Goal: Transaction & Acquisition: Purchase product/service

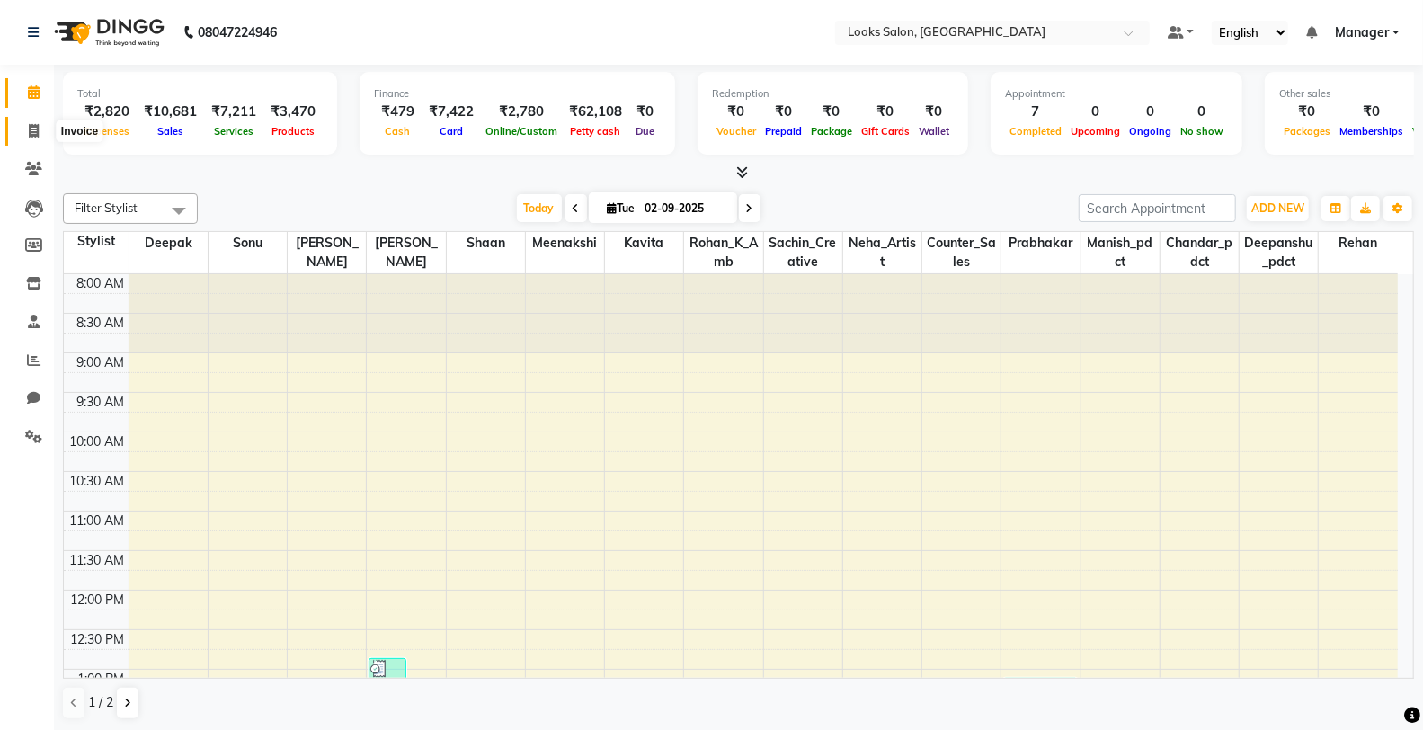
click at [21, 131] on span at bounding box center [33, 131] width 31 height 21
select select "service"
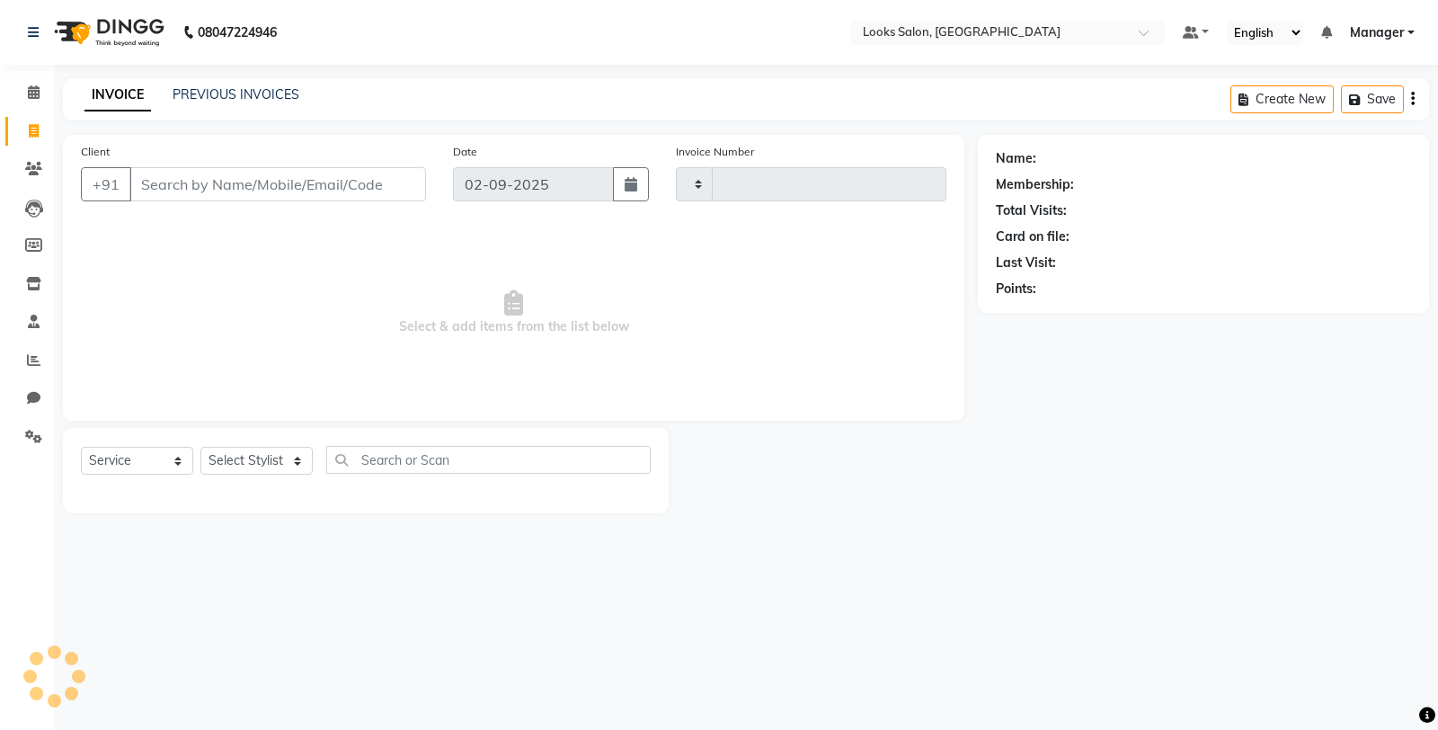
type input "4745"
select select "8125"
click at [213, 194] on input "Client" at bounding box center [277, 184] width 297 height 34
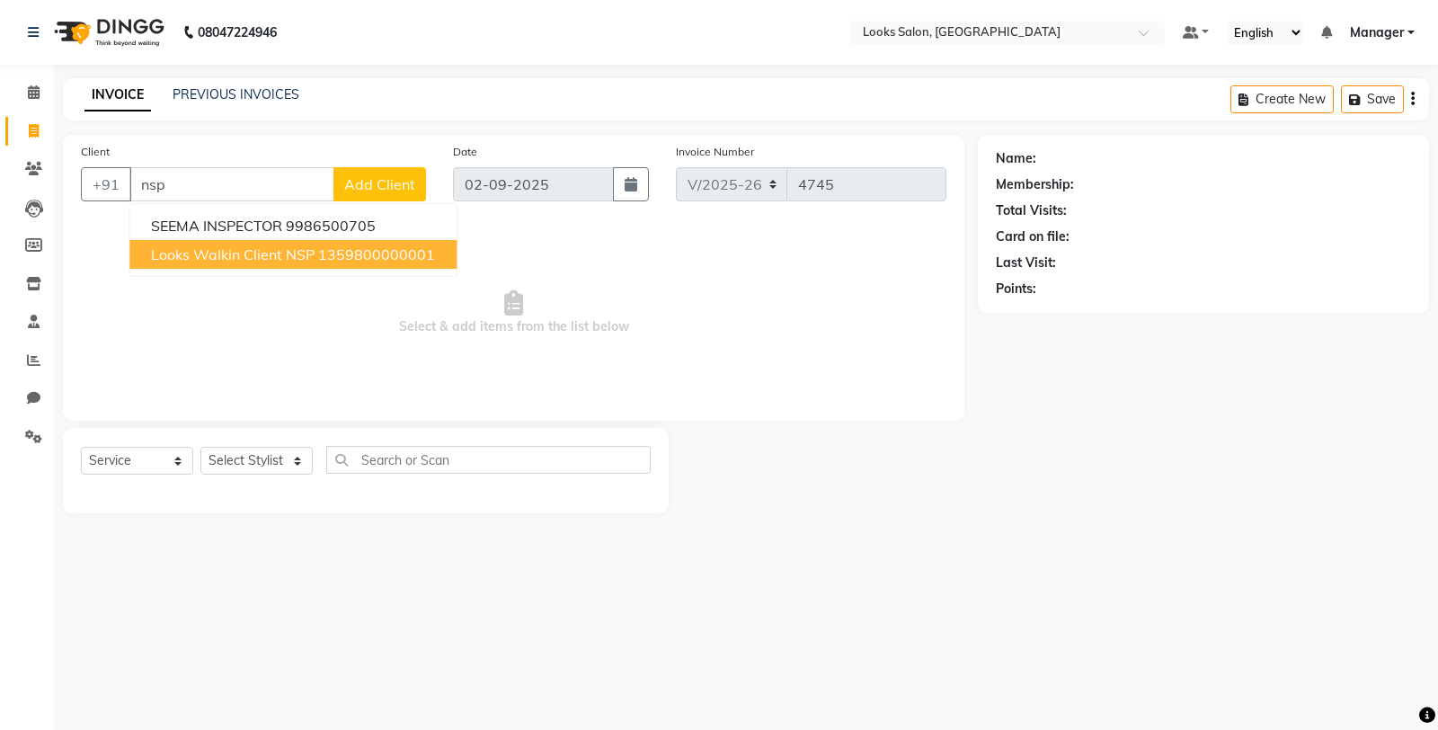
click at [190, 257] on span "Looks Walkin Client NSP" at bounding box center [233, 254] width 164 height 18
type input "1359800000001"
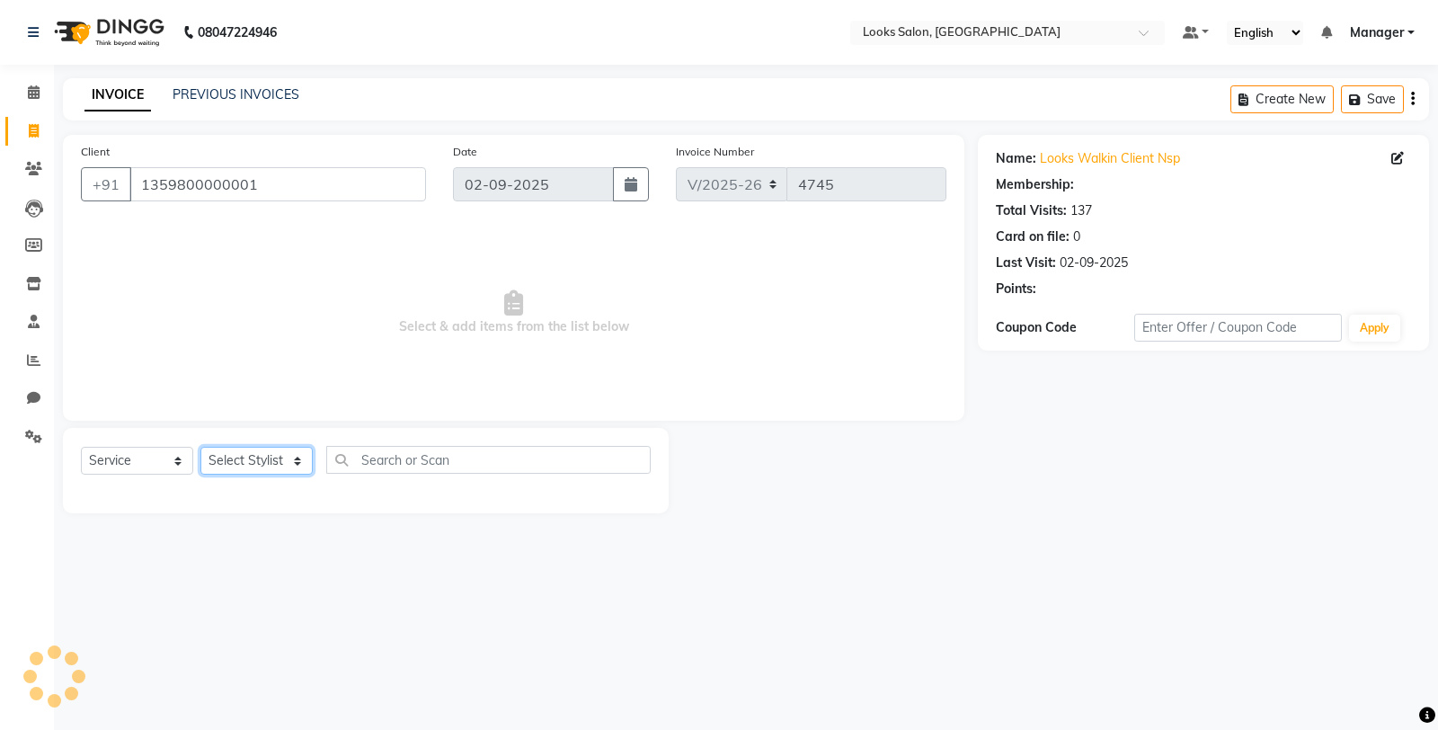
drag, startPoint x: 261, startPoint y: 463, endPoint x: 247, endPoint y: 448, distance: 20.4
click at [259, 464] on select "Select Stylist Chandar_pdct Counter_Sales Damini_Mgr [PERSON_NAME] [PERSON_NAME…" at bounding box center [256, 461] width 112 height 28
select select "1: Object"
select select "75834"
click at [200, 448] on select "Select Stylist Chandar_pdct Counter_Sales Damini_Mgr [PERSON_NAME] [PERSON_NAME…" at bounding box center [256, 461] width 112 height 28
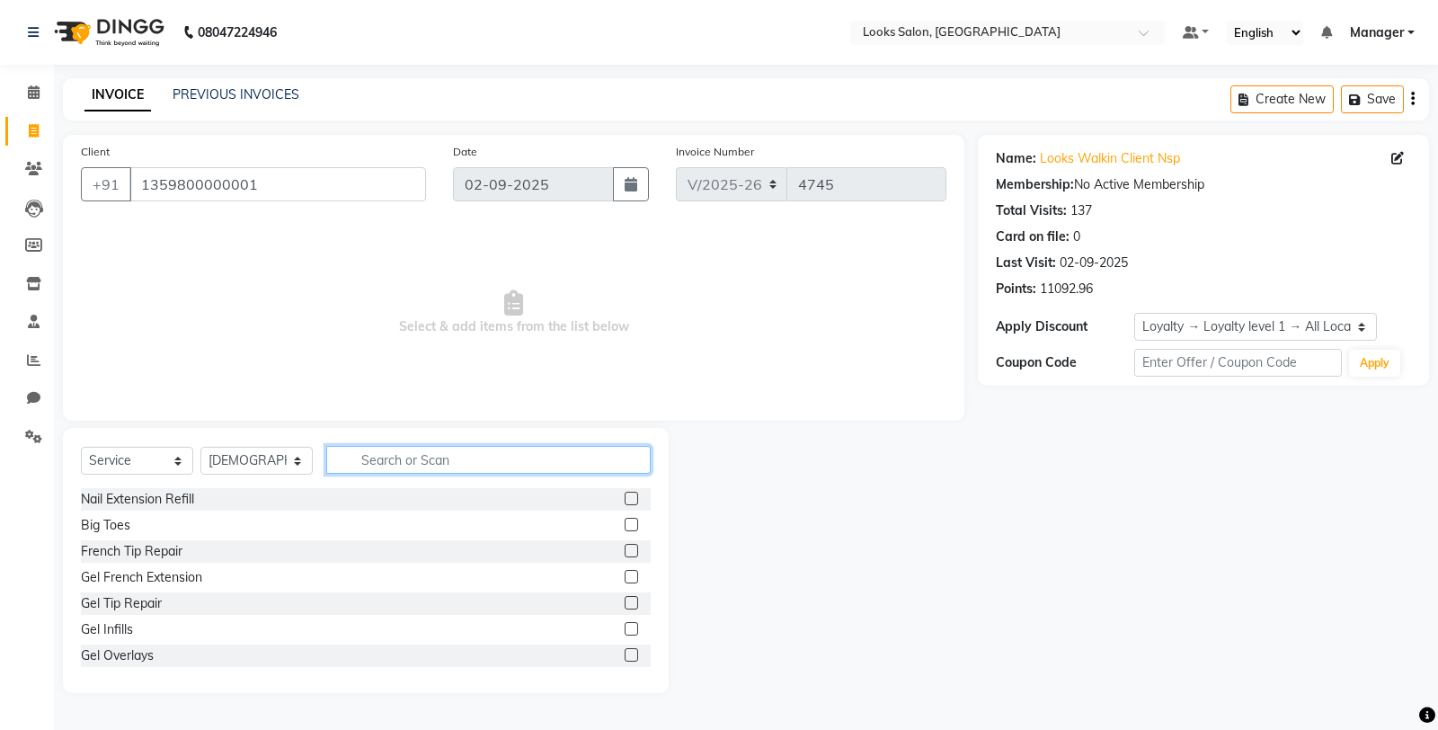
click at [364, 470] on input "text" at bounding box center [488, 460] width 324 height 28
click at [365, 470] on input "text" at bounding box center [488, 460] width 324 height 28
type input "eye"
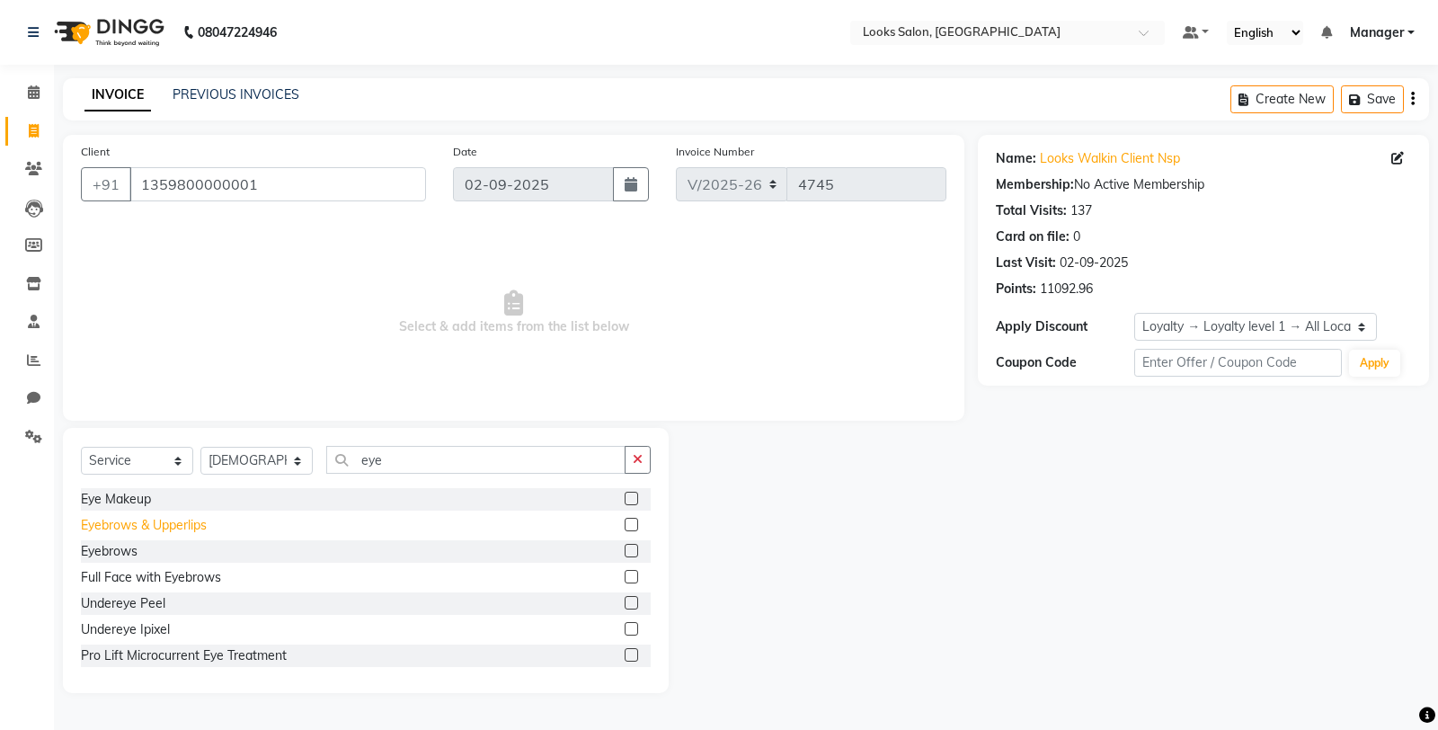
click at [195, 523] on div "Eyebrows & Upperlips" at bounding box center [144, 525] width 126 height 19
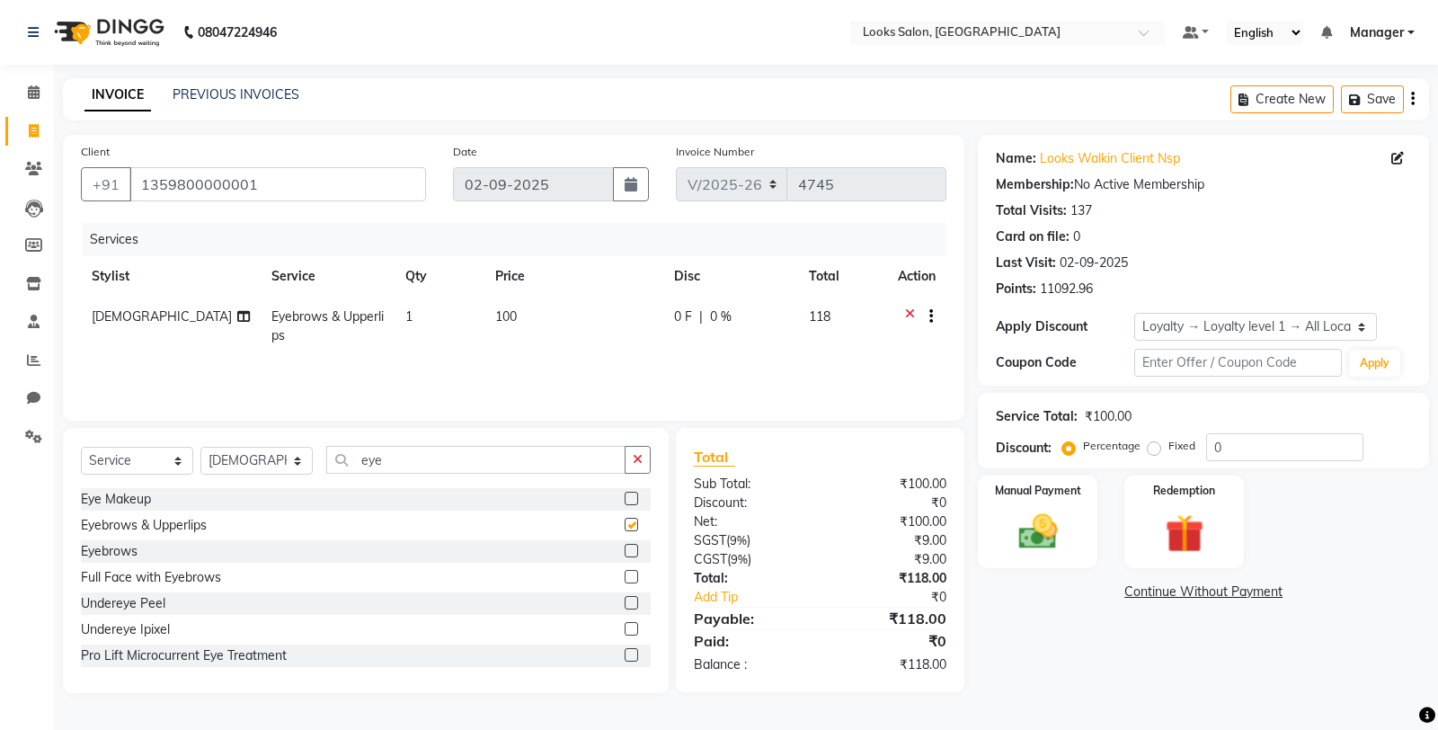
checkbox input "false"
click at [533, 319] on td "100" at bounding box center [573, 326] width 179 height 59
select select "75834"
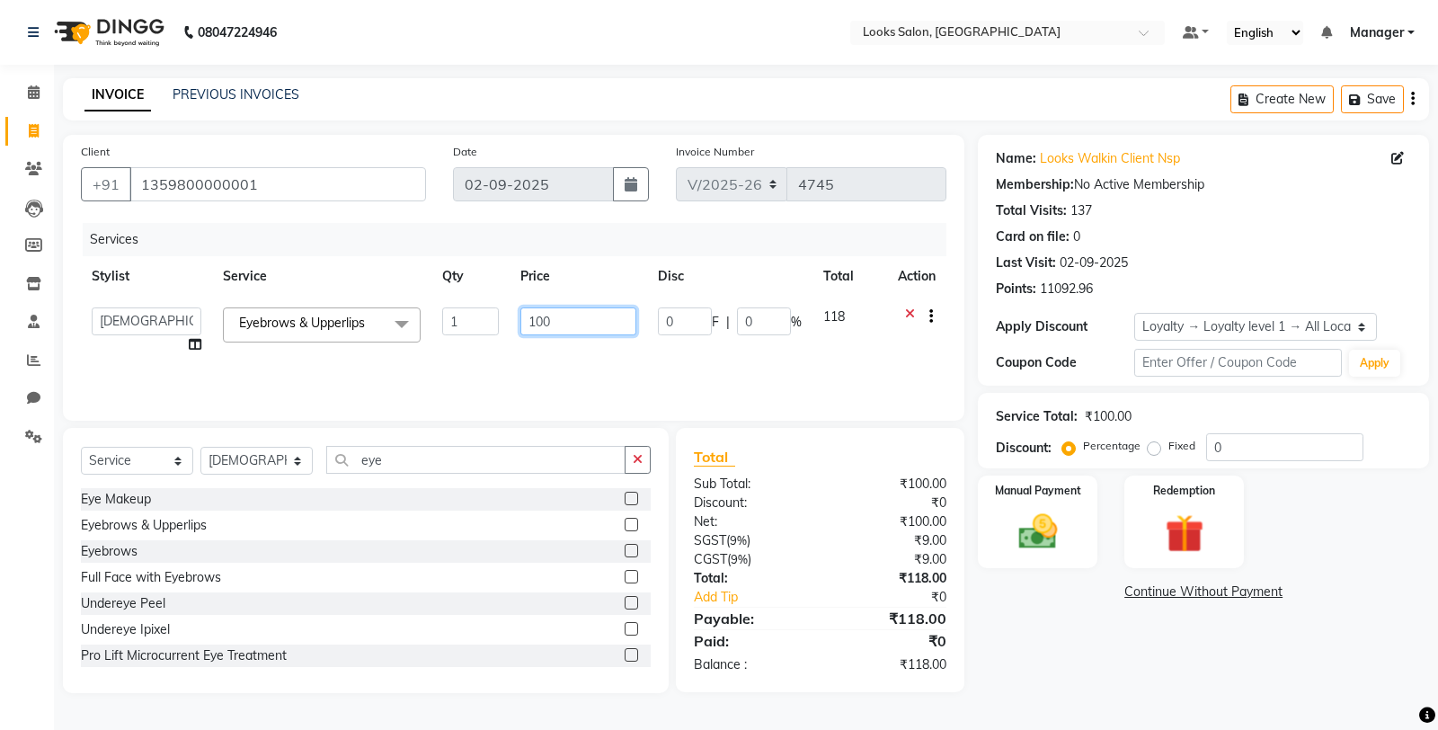
drag, startPoint x: 564, startPoint y: 319, endPoint x: 482, endPoint y: 320, distance: 81.8
click at [474, 328] on tr "Chandar_pdct Counter_Sales Damini_Mgr Deepak Deepanshu_pdct [PERSON_NAME] Manag…" at bounding box center [514, 331] width 866 height 68
type input "152.5"
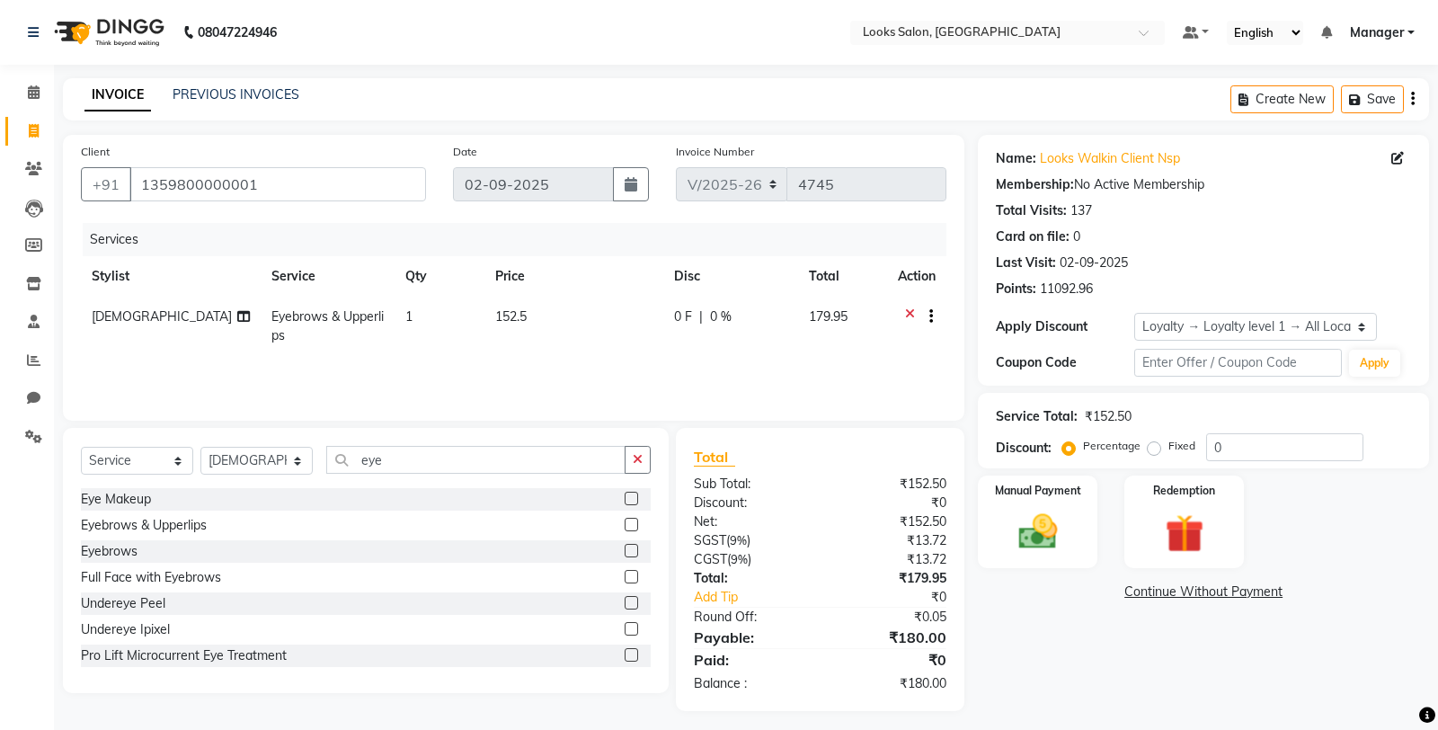
click at [1061, 666] on div "Name: Looks Walkin Client Nsp Membership: No Active Membership Total Visits: 13…" at bounding box center [1210, 423] width 465 height 576
click at [1055, 540] on img at bounding box center [1027, 532] width 64 height 46
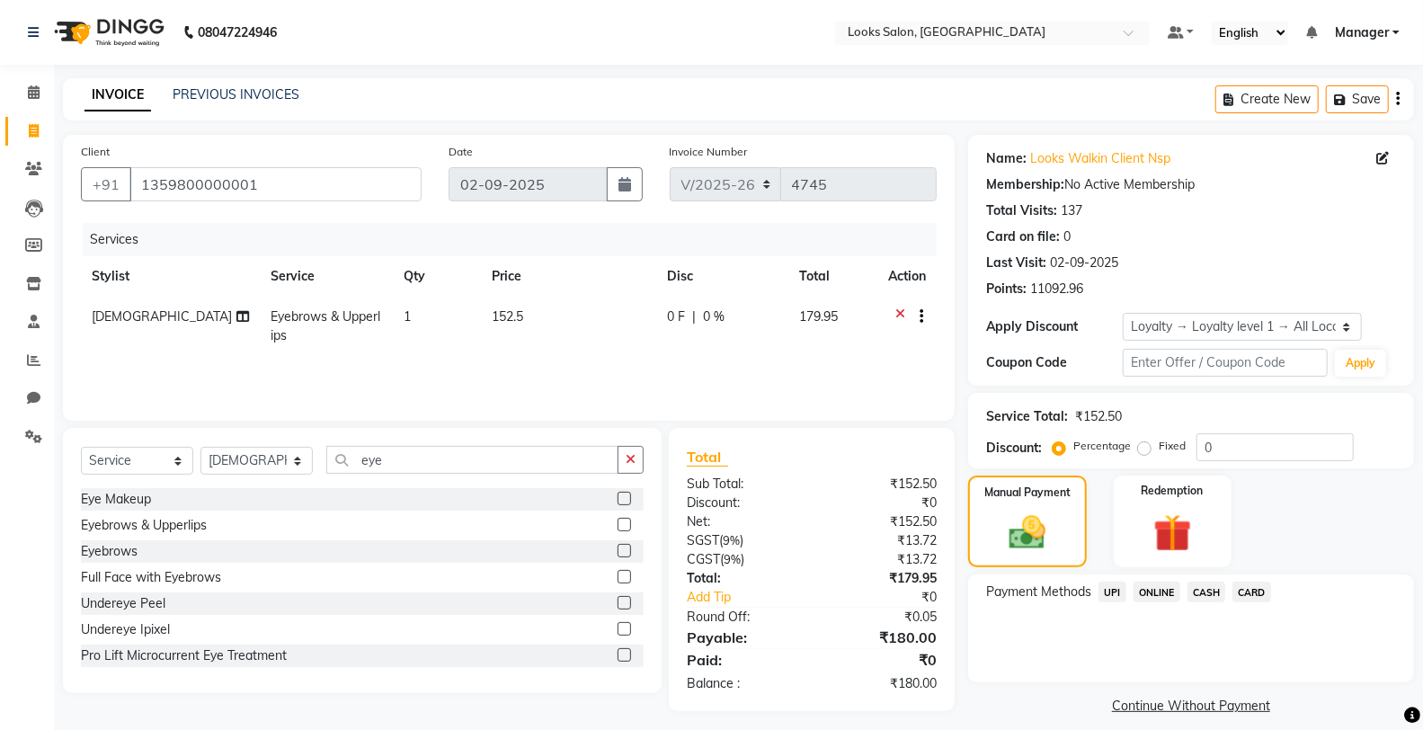
click at [1117, 591] on span "UPI" at bounding box center [1112, 592] width 28 height 21
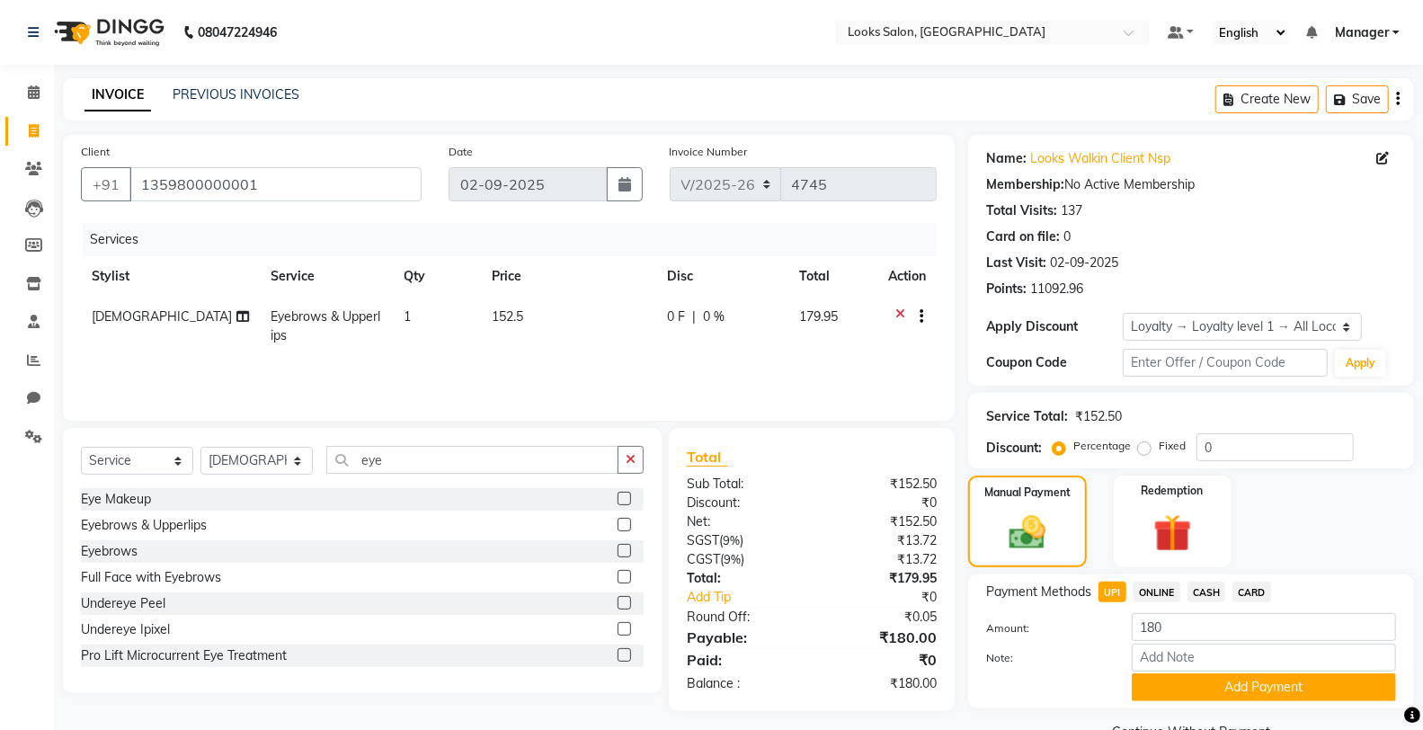
click at [1136, 684] on button "Add Payment" at bounding box center [1264, 687] width 264 height 28
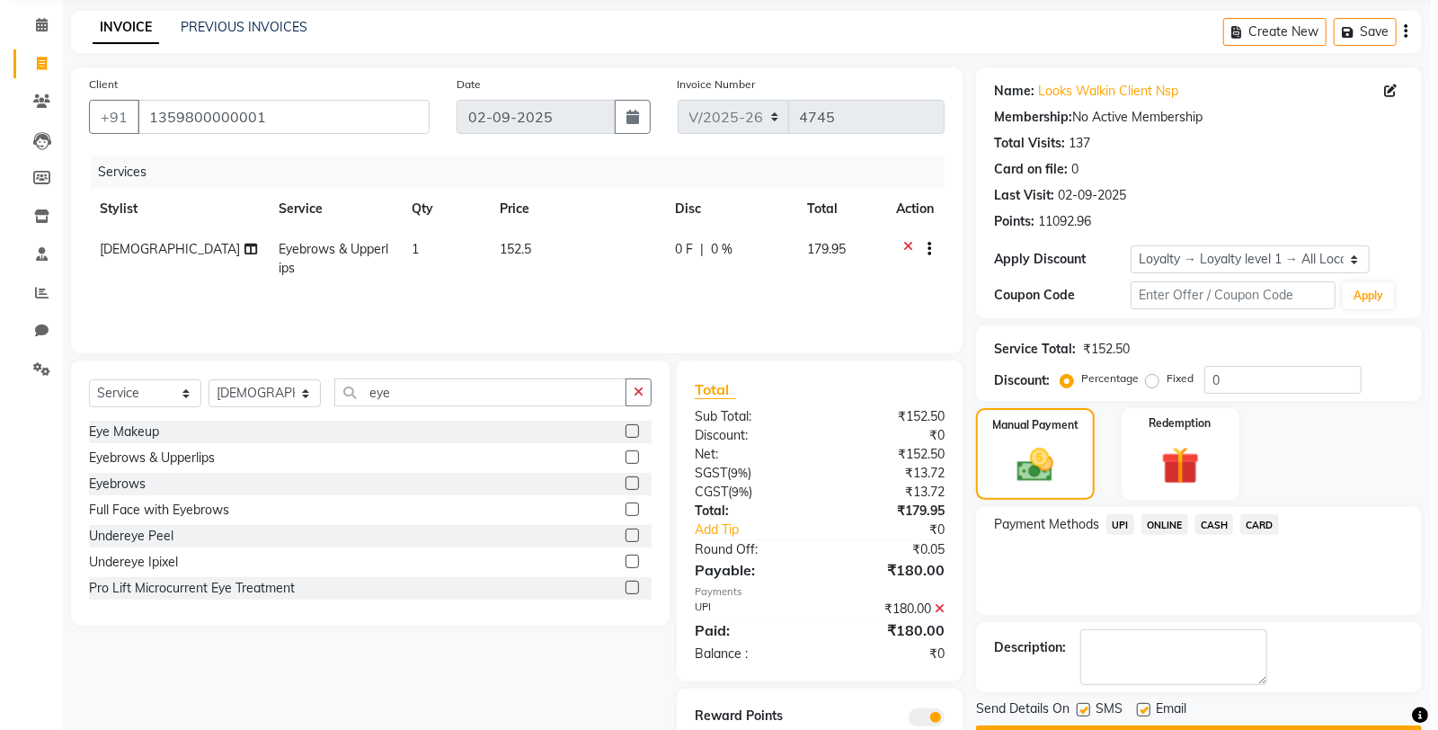
scroll to position [135, 0]
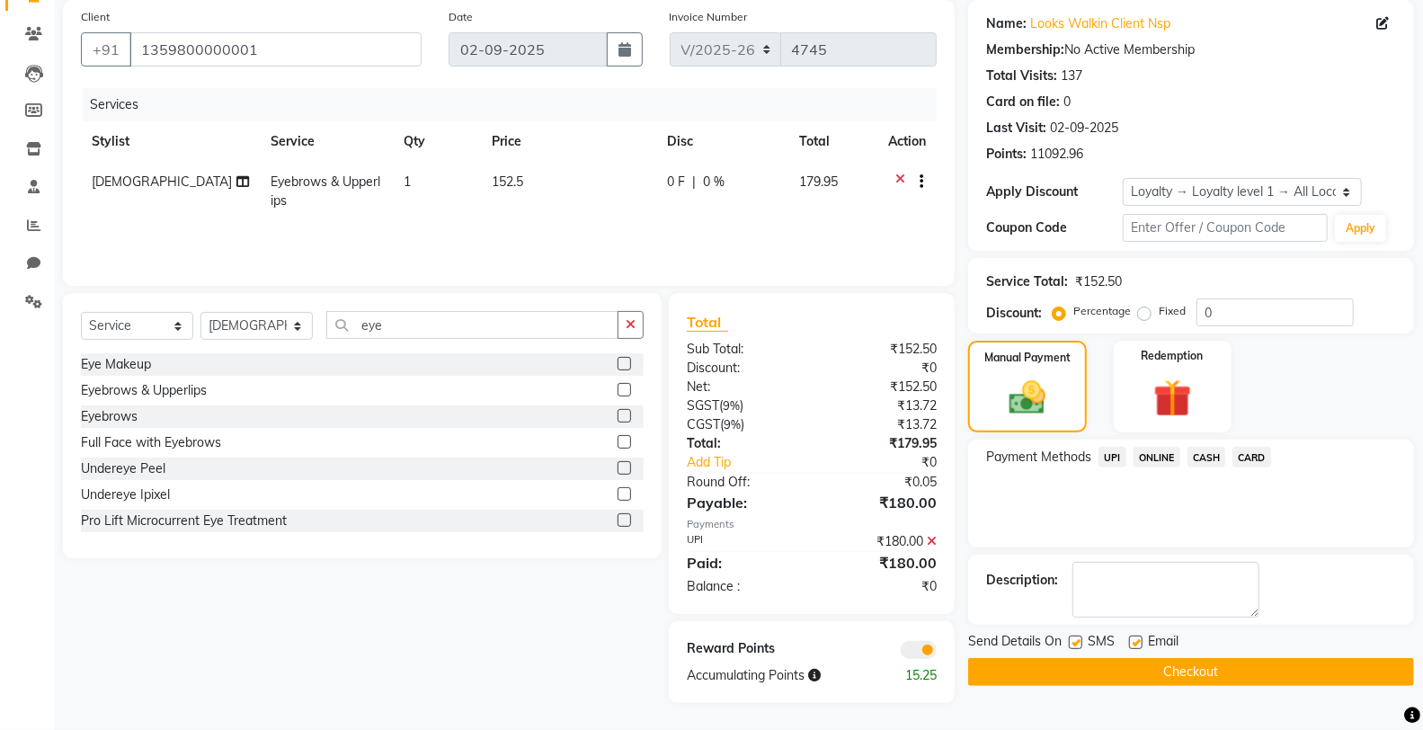
click at [1074, 645] on label at bounding box center [1075, 641] width 13 height 13
click at [1074, 645] on input "checkbox" at bounding box center [1075, 643] width 12 height 12
checkbox input "false"
click at [918, 644] on span at bounding box center [919, 650] width 36 height 18
click at [937, 653] on input "checkbox" at bounding box center [937, 653] width 0 height 0
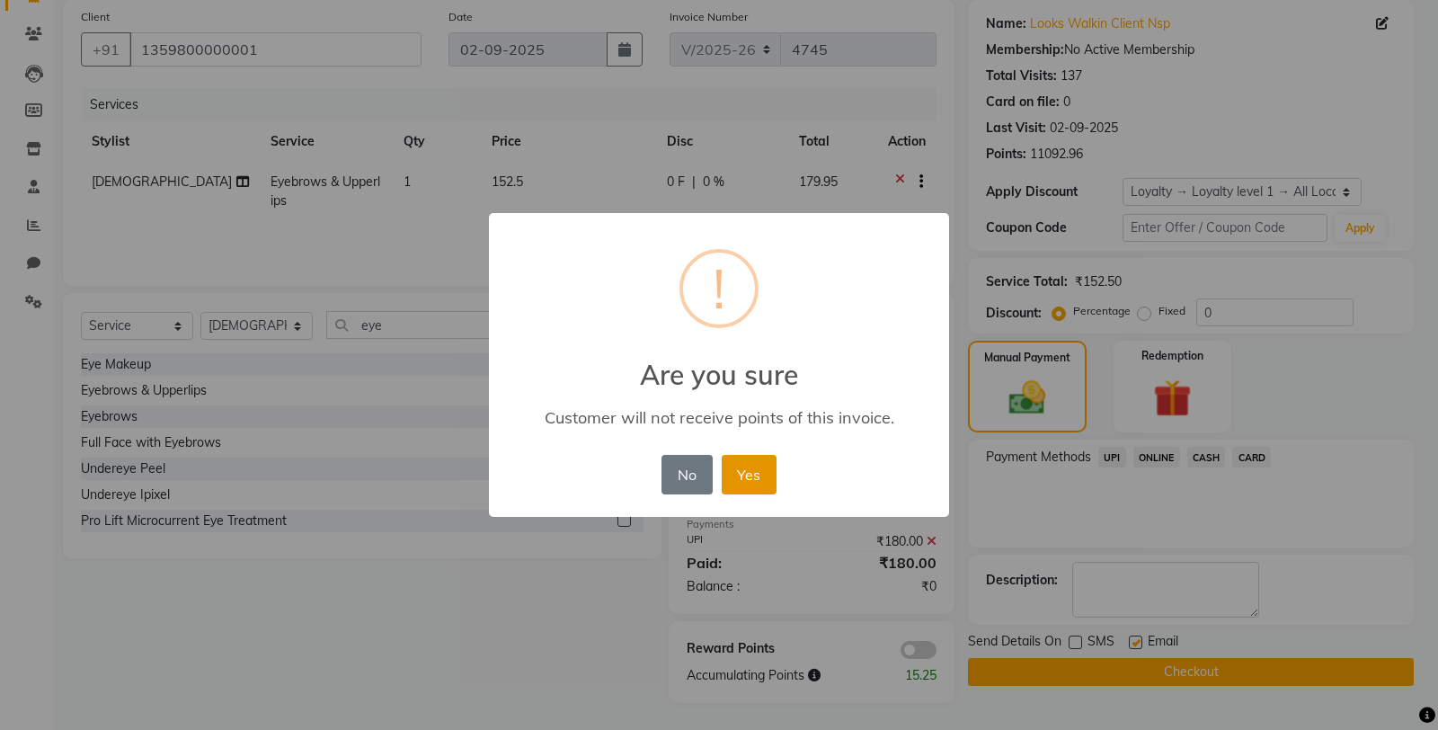
click at [738, 475] on button "Yes" at bounding box center [749, 475] width 55 height 40
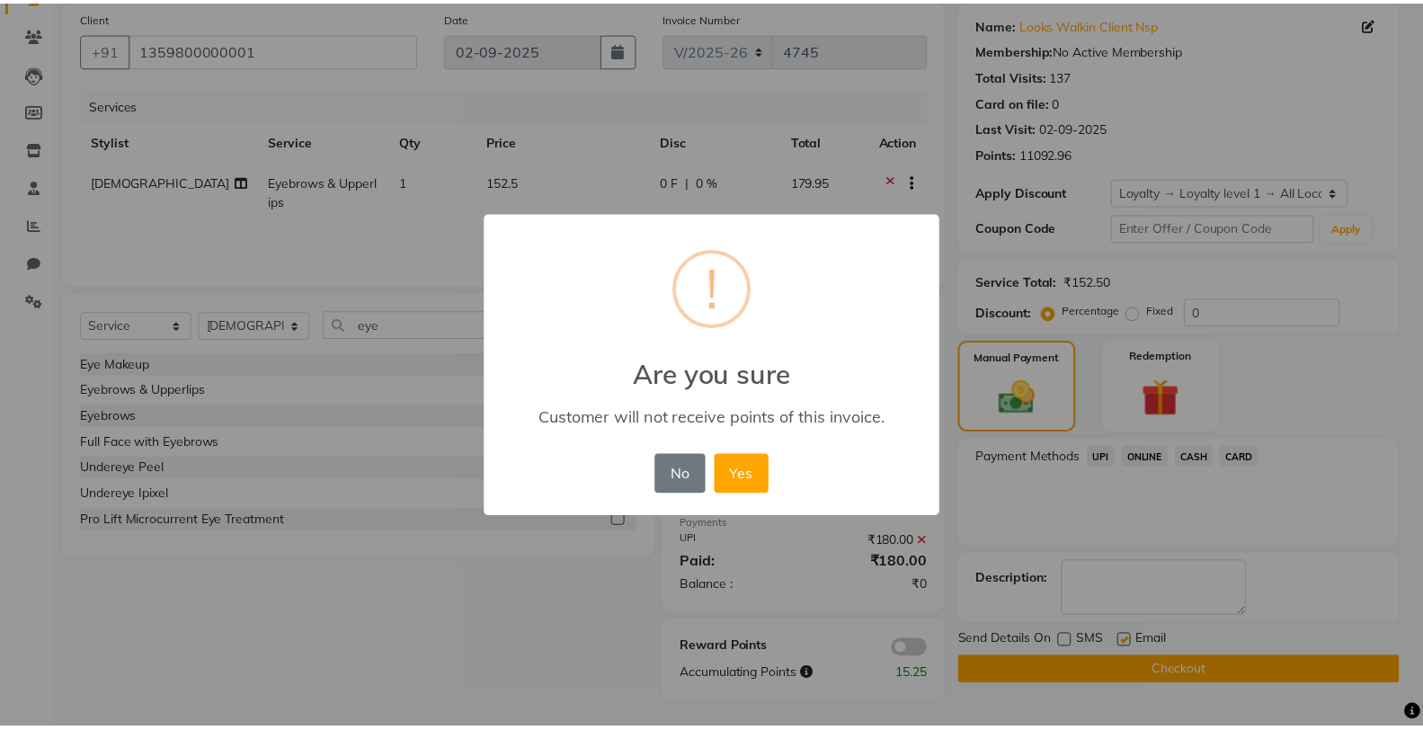
scroll to position [118, 0]
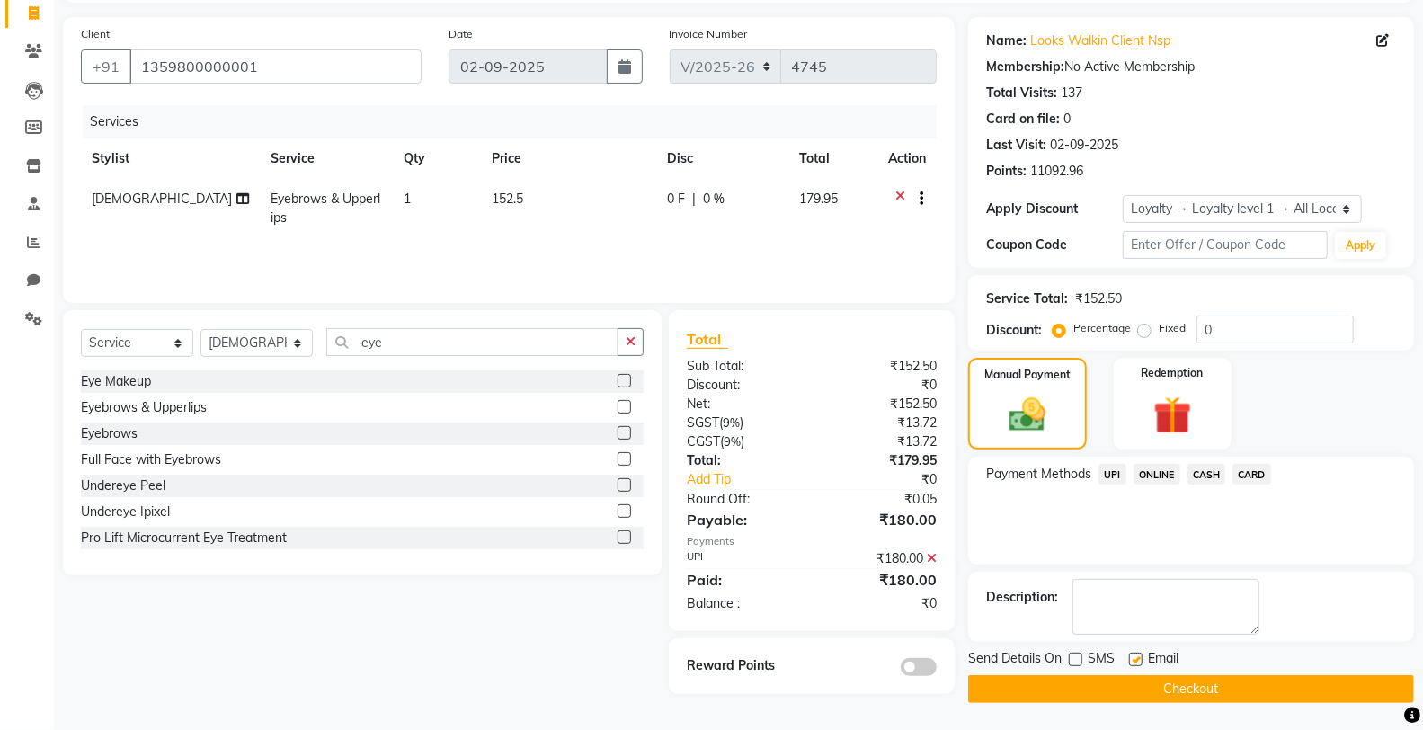
click at [1098, 672] on div "Send Details On SMS Email Checkout" at bounding box center [1191, 676] width 446 height 54
click at [1094, 684] on button "Checkout" at bounding box center [1191, 689] width 446 height 28
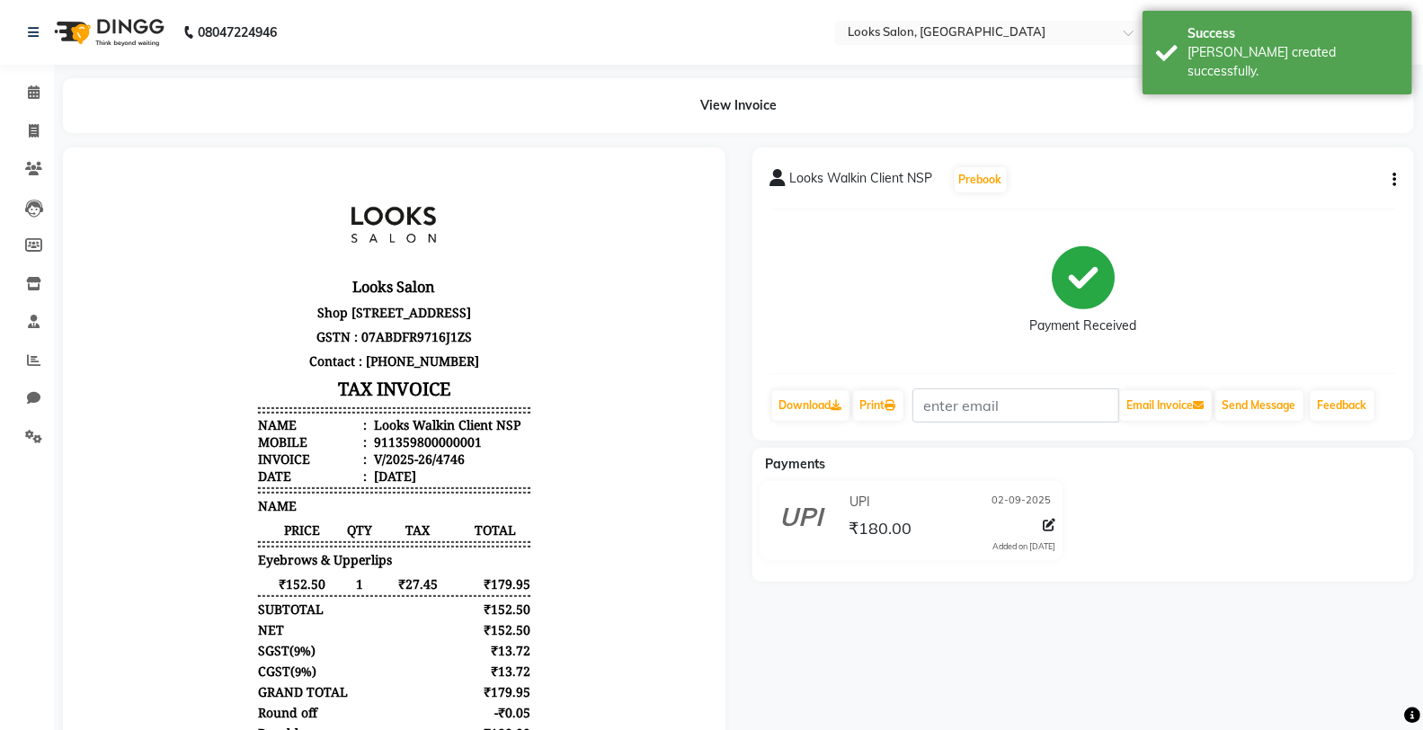
select select "service"
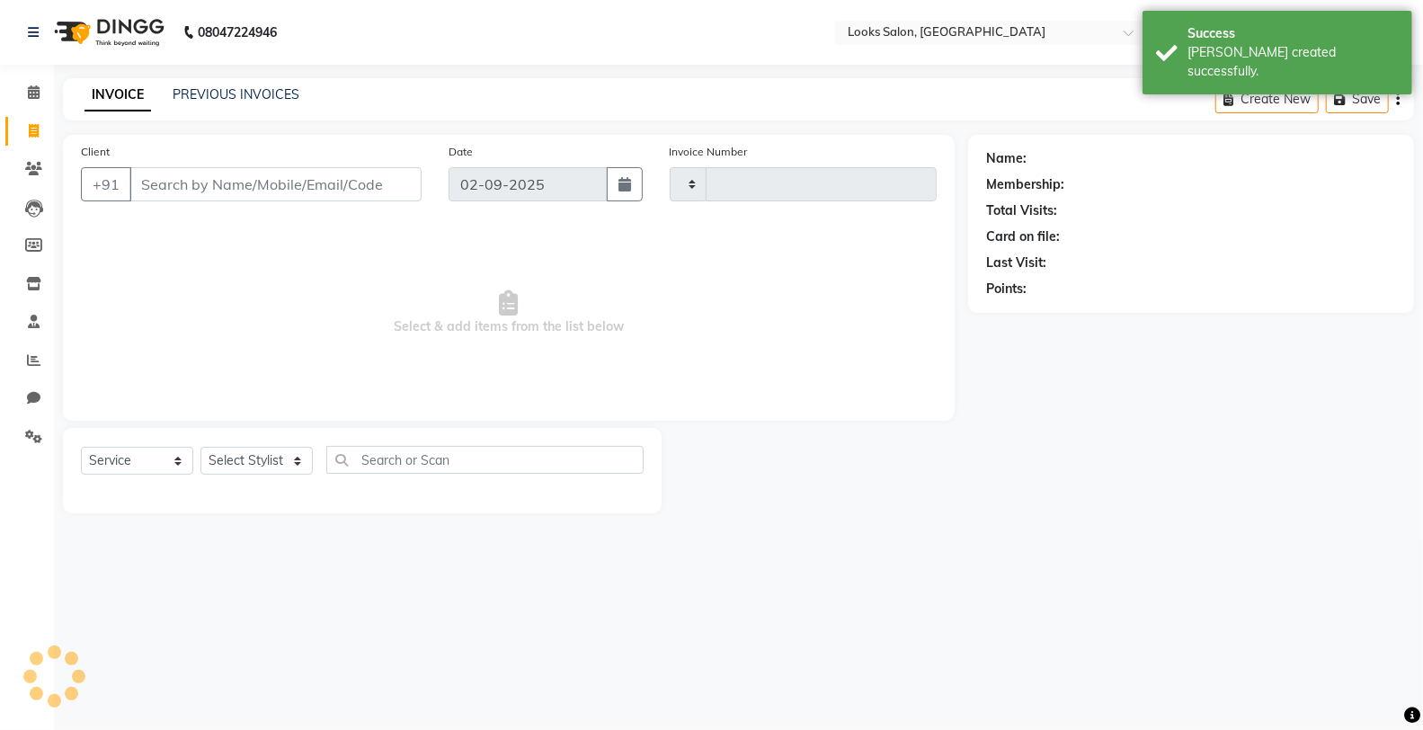
type input "4747"
select select "8125"
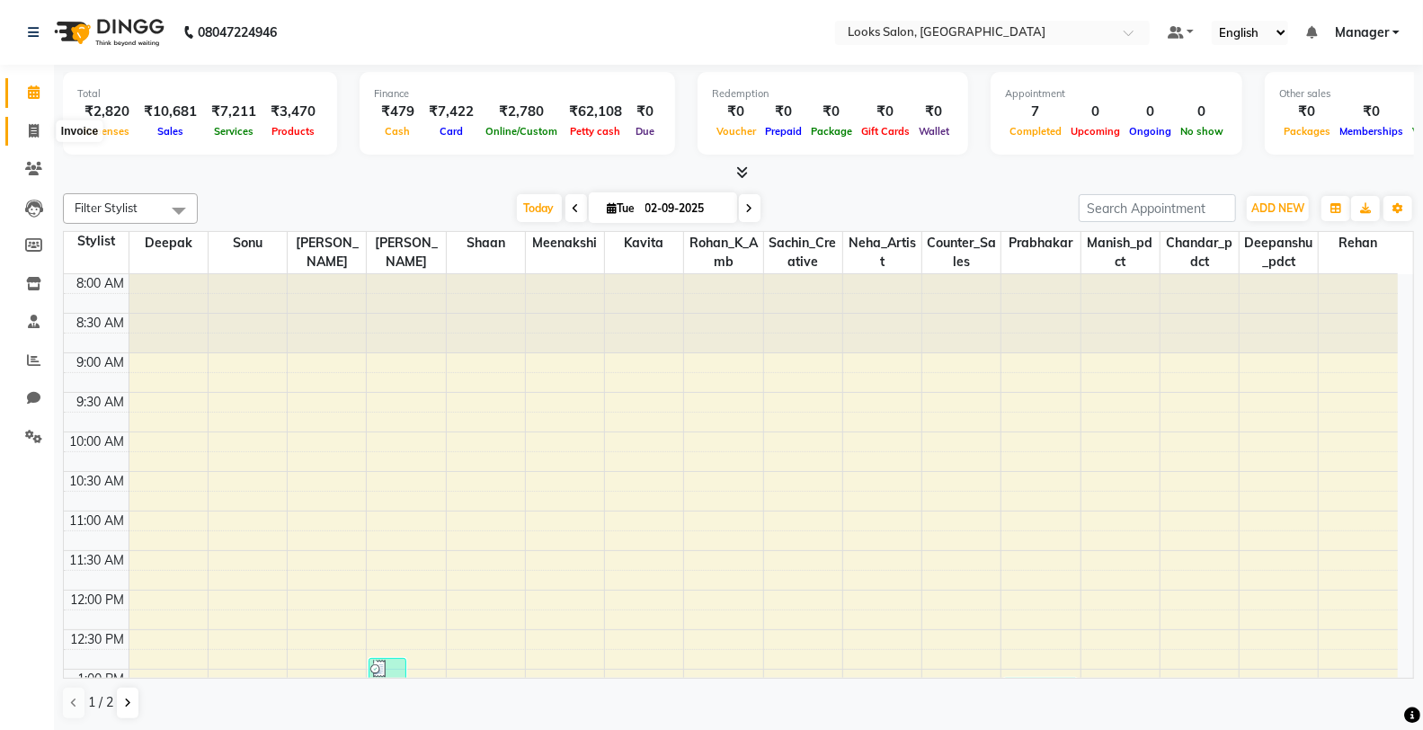
drag, startPoint x: 0, startPoint y: 0, endPoint x: 33, endPoint y: 139, distance: 143.2
click at [32, 138] on icon at bounding box center [34, 130] width 10 height 13
select select "service"
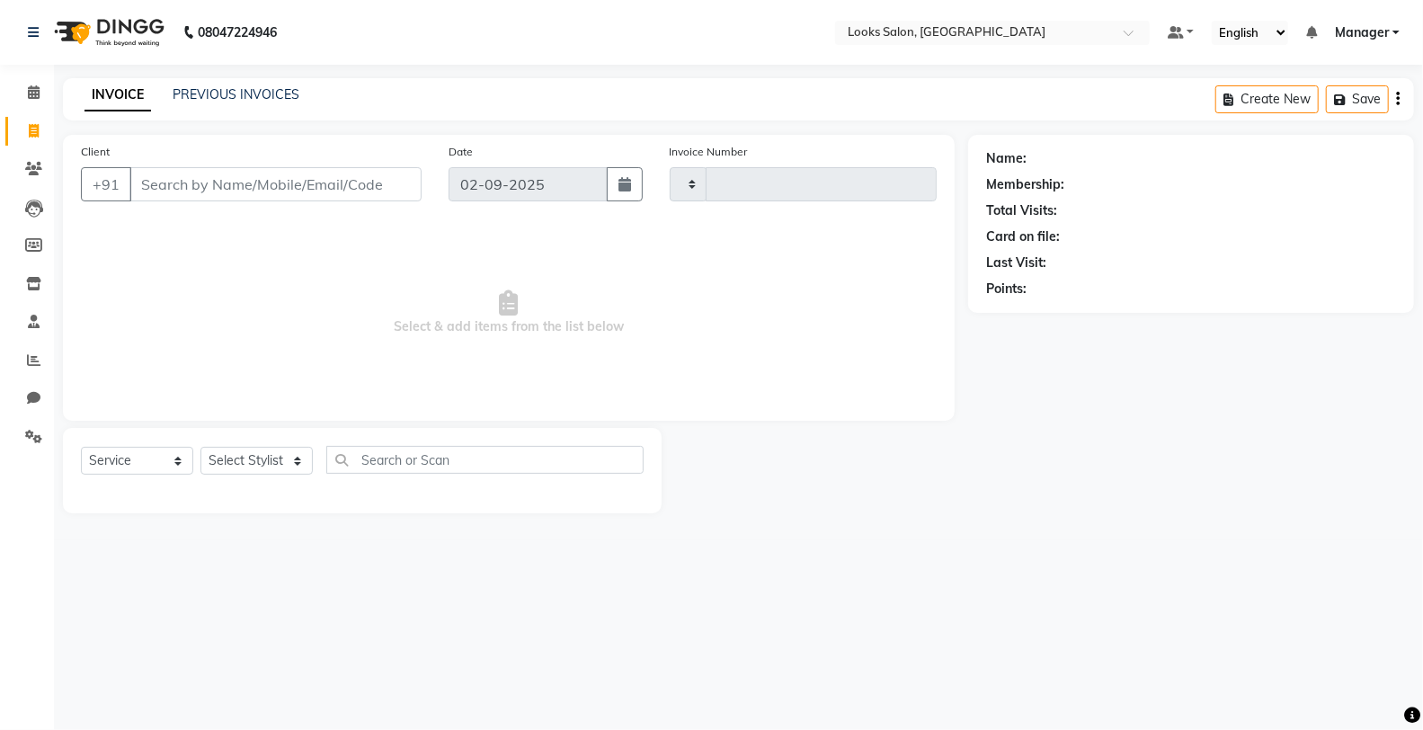
type input "4745"
select select "8125"
drag, startPoint x: 229, startPoint y: 449, endPoint x: 236, endPoint y: 440, distance: 11.5
click at [231, 449] on select "Select Stylist" at bounding box center [256, 461] width 112 height 28
select select "75832"
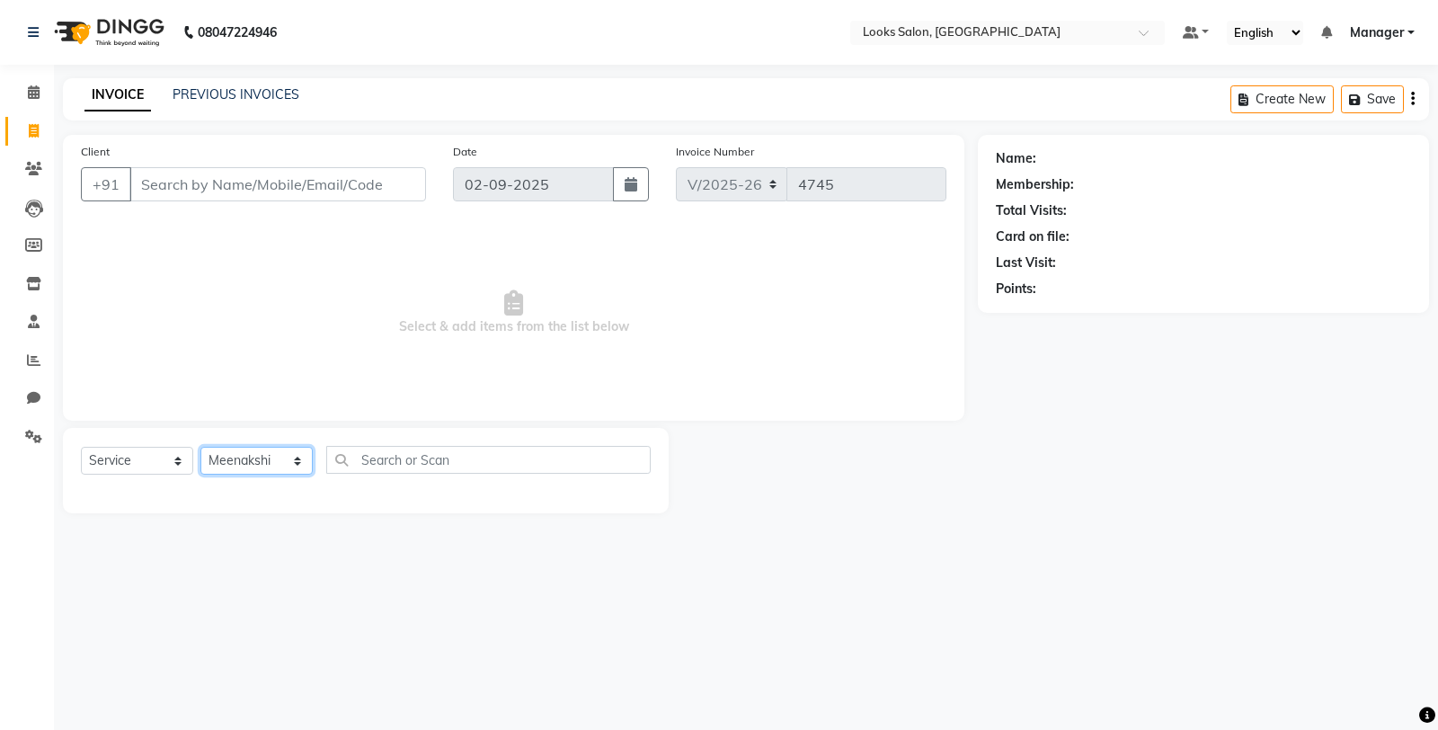
click at [200, 448] on select "Select Stylist Chandar_pdct Counter_Sales Damini_Mgr [PERSON_NAME] [PERSON_NAME…" at bounding box center [256, 461] width 112 height 28
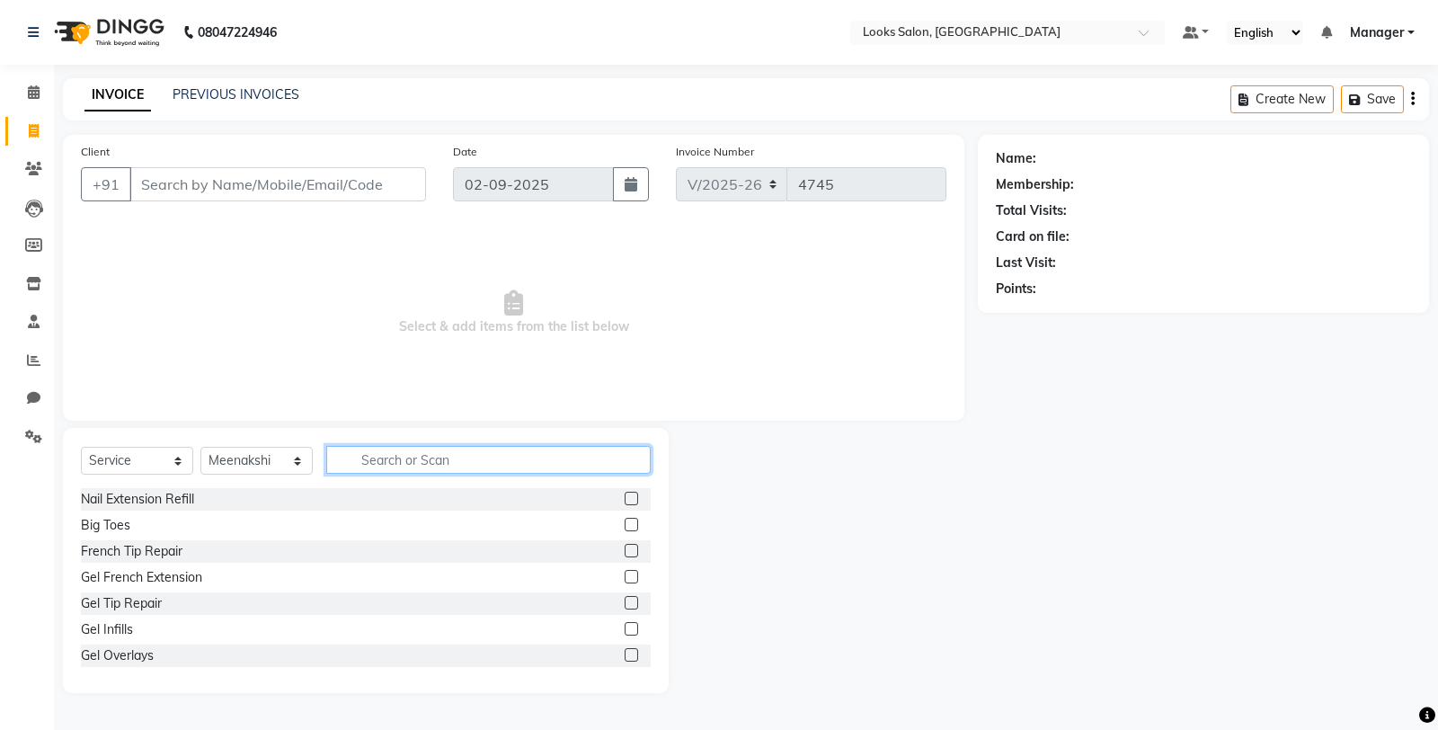
click at [391, 455] on input "text" at bounding box center [488, 460] width 324 height 28
type input "ey"
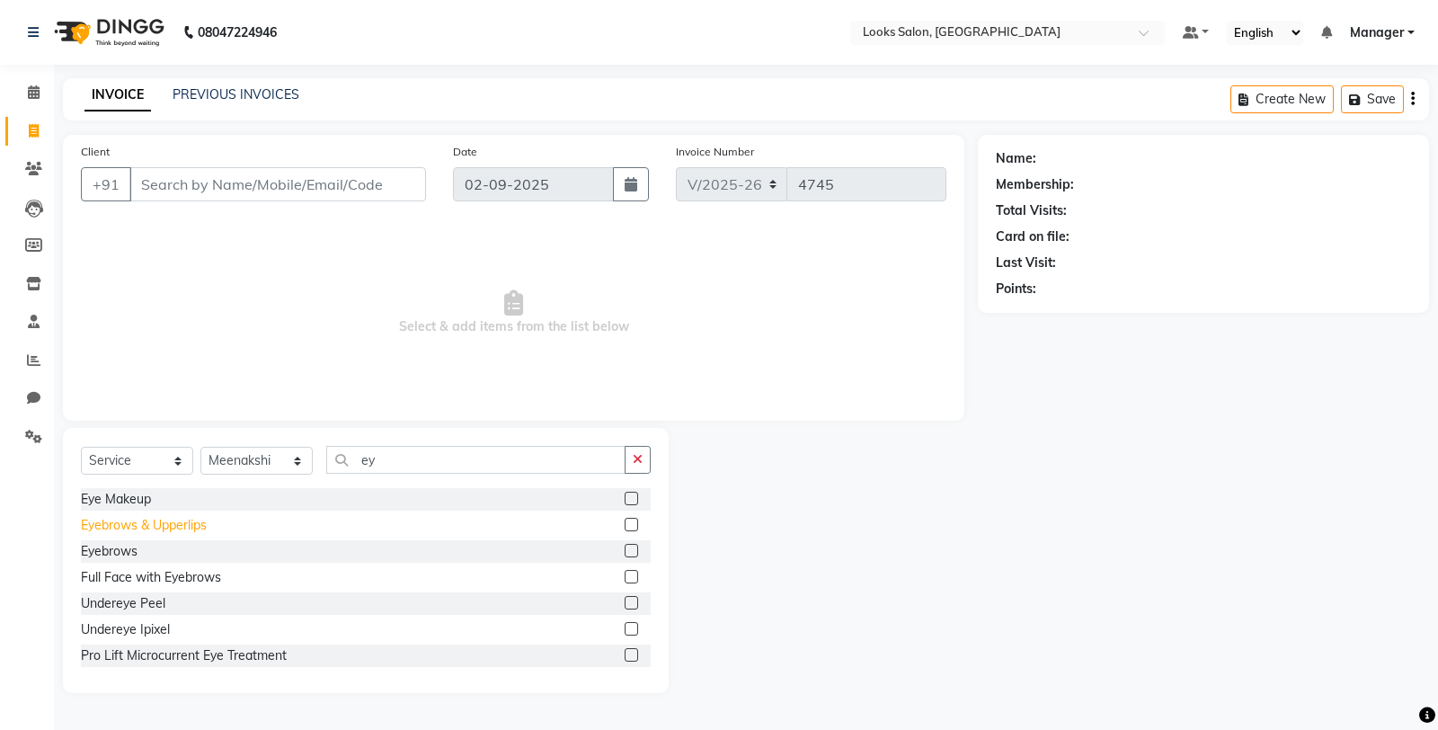
click at [129, 521] on div "Eyebrows & Upperlips" at bounding box center [144, 525] width 126 height 19
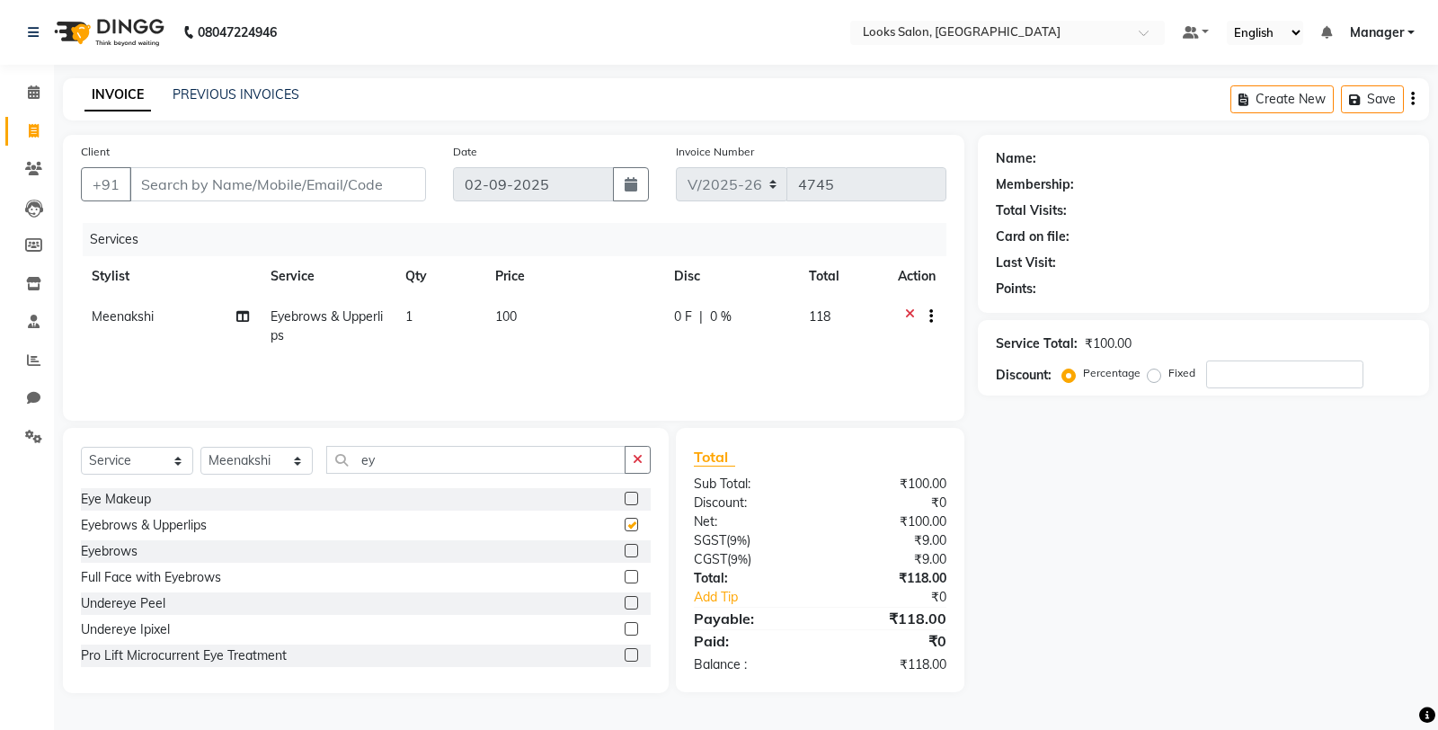
checkbox input "false"
click at [129, 549] on div "Eyebrows" at bounding box center [109, 551] width 57 height 19
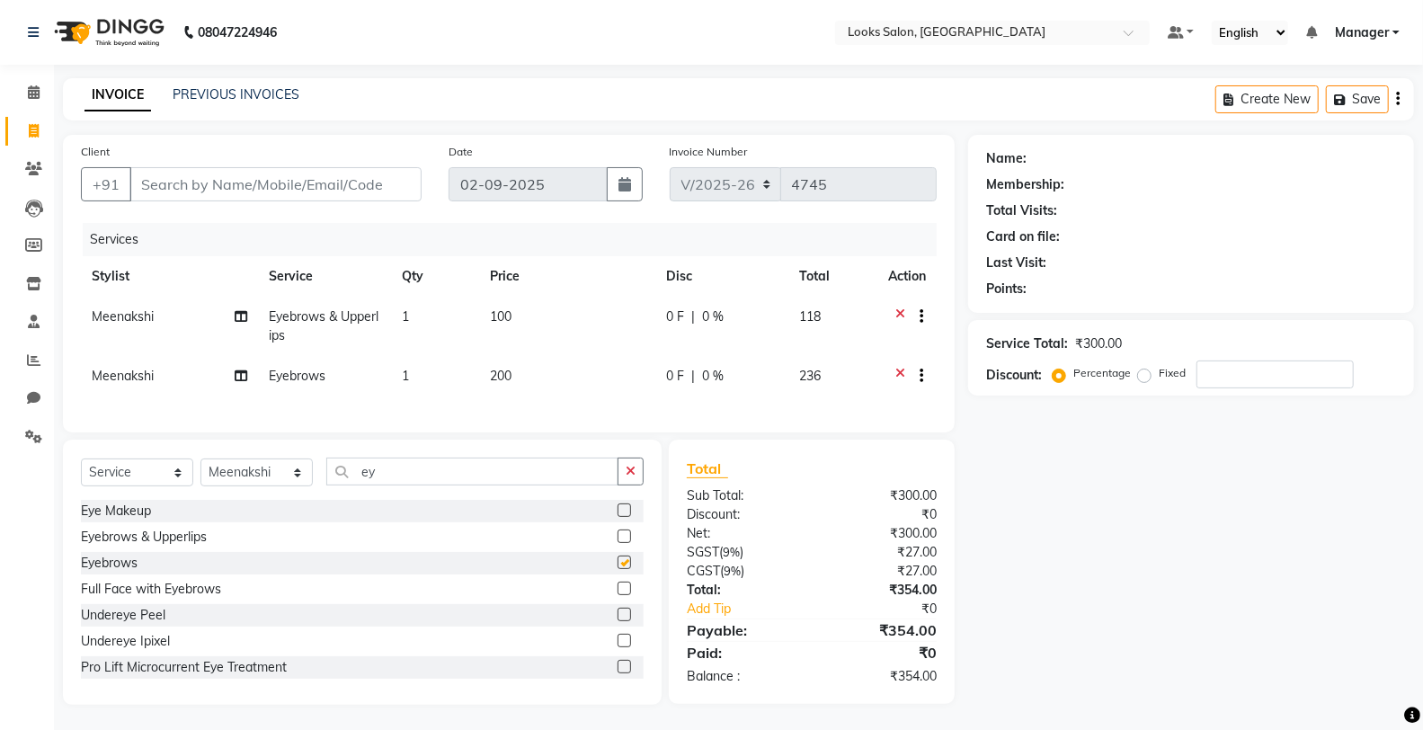
checkbox input "false"
click at [542, 378] on td "200" at bounding box center [567, 378] width 176 height 44
select select "75832"
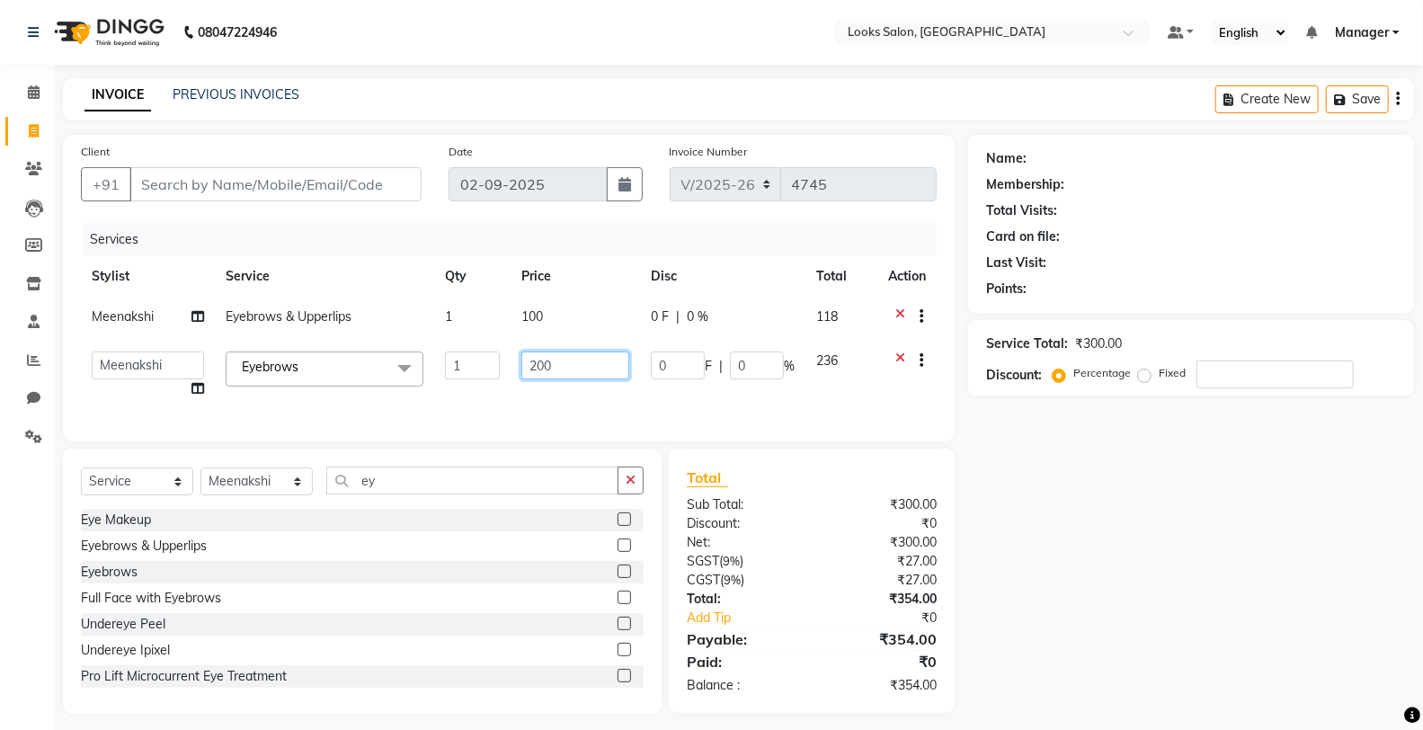
drag, startPoint x: 603, startPoint y: 379, endPoint x: 438, endPoint y: 340, distance: 170.0
click at [463, 348] on tr "Chandar_pdct Counter_Sales Damini_Mgr Deepak Deepanshu_pdct [PERSON_NAME] Manag…" at bounding box center [509, 375] width 856 height 68
type input "100"
click at [581, 336] on td "100" at bounding box center [575, 319] width 129 height 44
select select "75832"
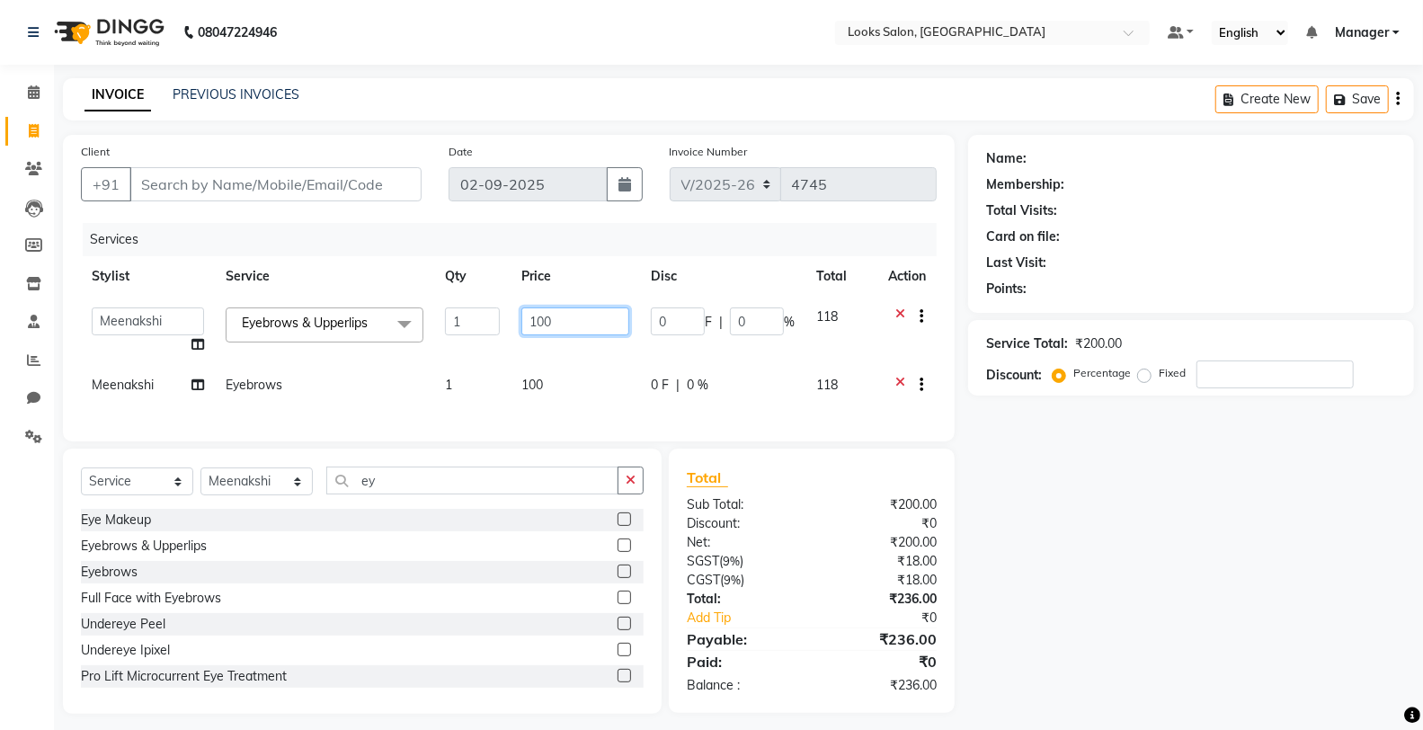
drag, startPoint x: 581, startPoint y: 336, endPoint x: 480, endPoint y: 311, distance: 103.8
click at [479, 319] on tr "Chandar_pdct Counter_Sales Damini_Mgr Deepak Deepanshu_pdct [PERSON_NAME] Manag…" at bounding box center [509, 331] width 856 height 68
type input "150"
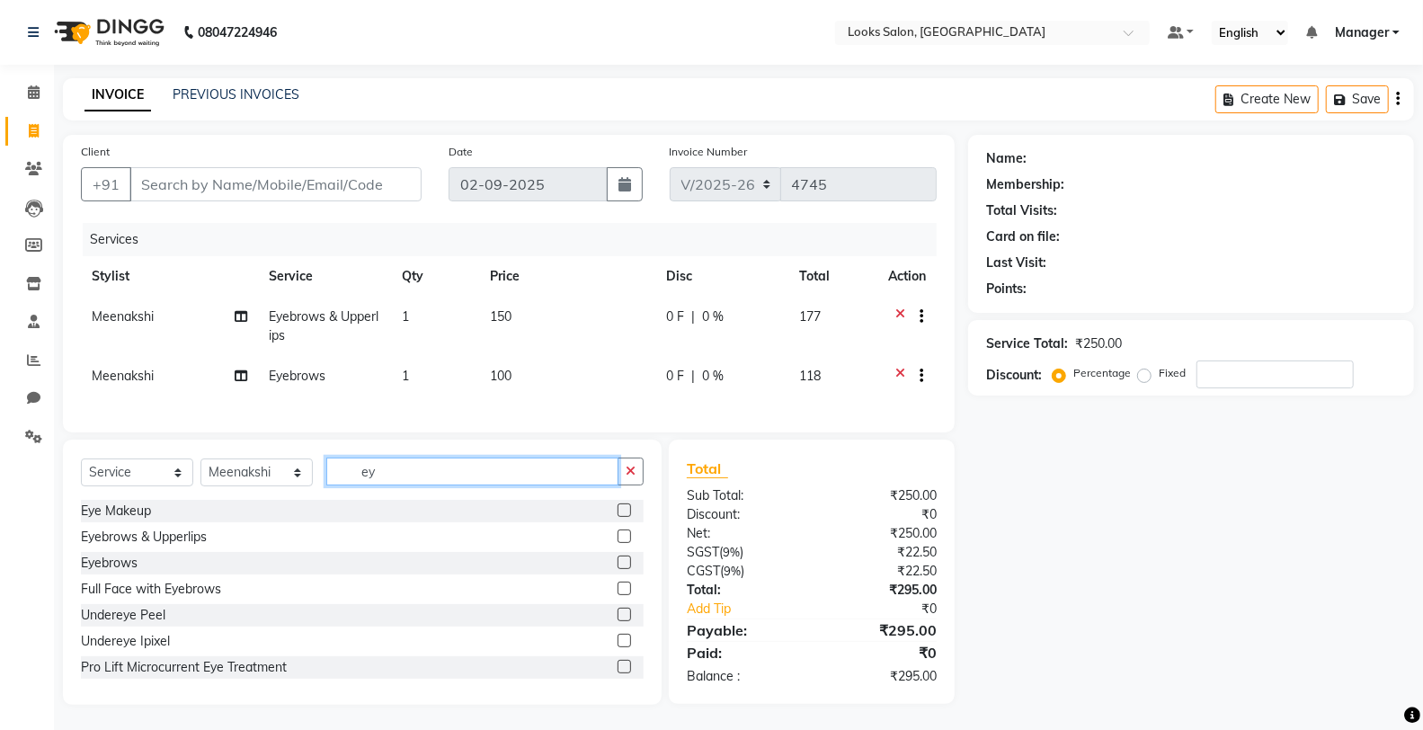
drag, startPoint x: 423, startPoint y: 487, endPoint x: 253, endPoint y: 517, distance: 173.3
click at [253, 517] on div "Select Service Product Membership Package Voucher Prepaid Gift Card Select Styl…" at bounding box center [362, 572] width 599 height 265
type input "under"
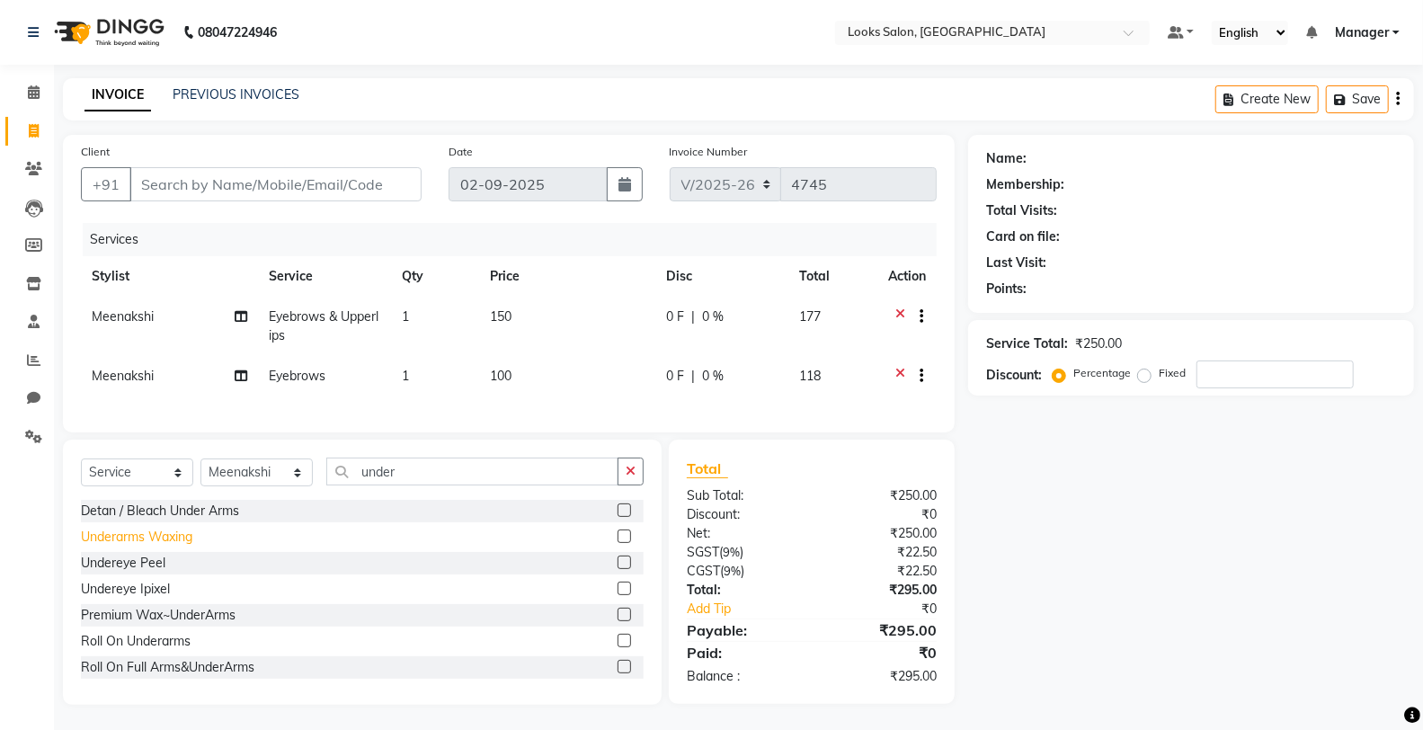
click at [131, 546] on div "Underarms Waxing" at bounding box center [136, 537] width 111 height 19
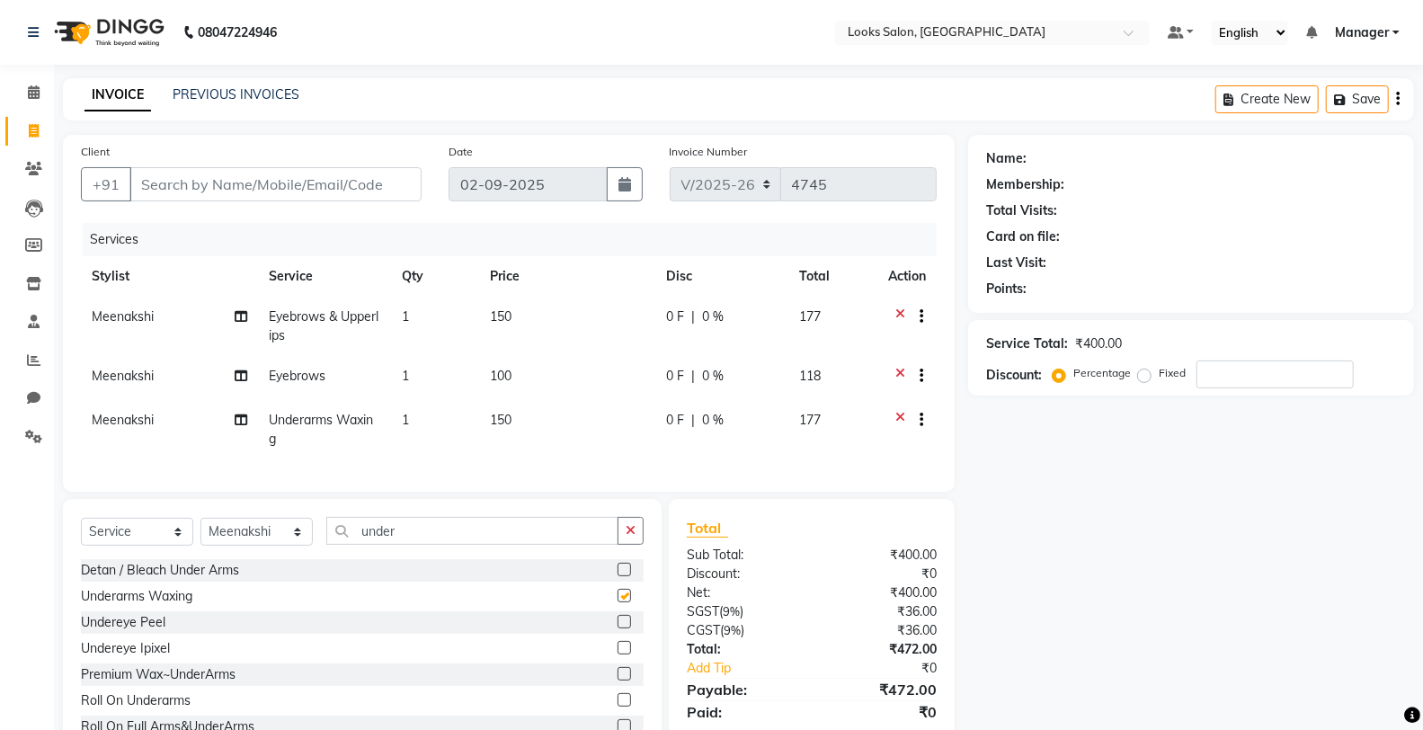
checkbox input "false"
drag, startPoint x: 489, startPoint y: 418, endPoint x: 513, endPoint y: 415, distance: 24.4
click at [502, 415] on span "150" at bounding box center [501, 420] width 22 height 16
select select "75832"
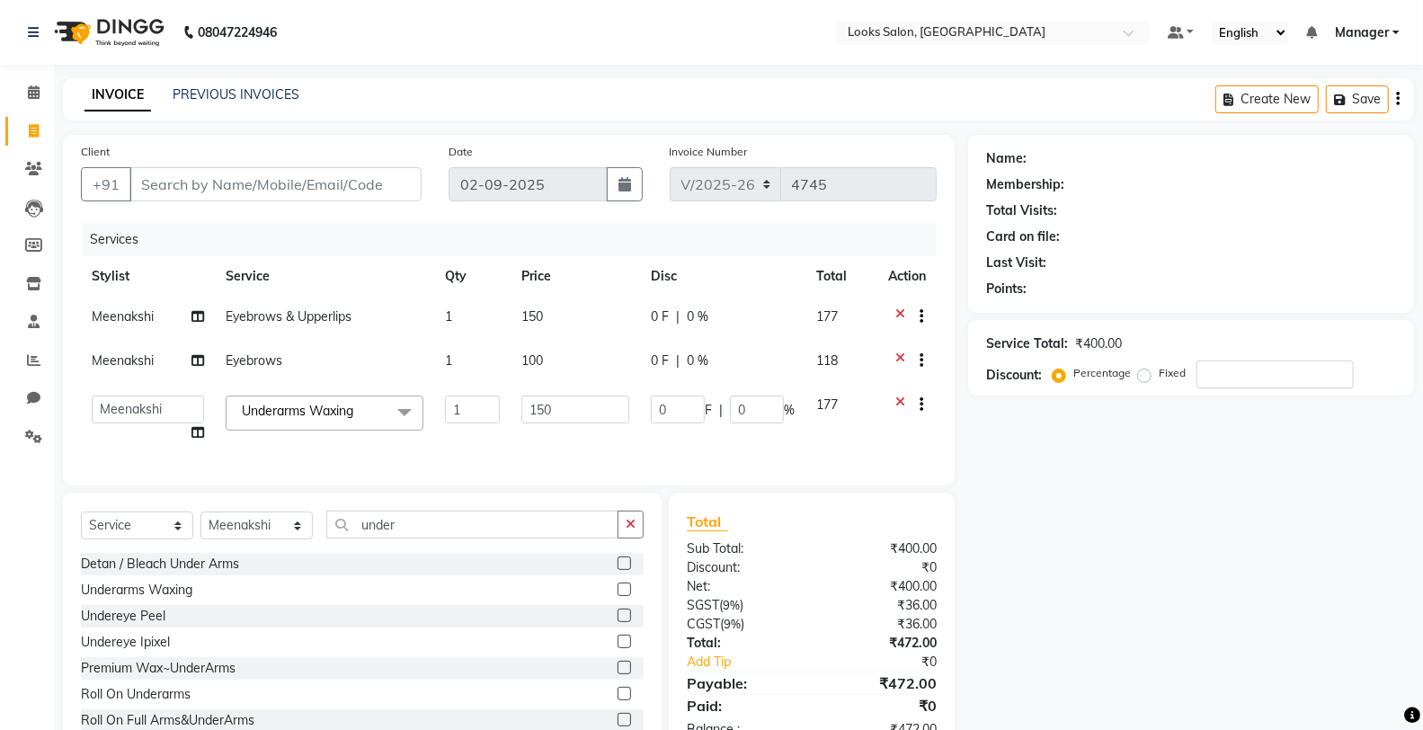
click at [512, 417] on td "150" at bounding box center [575, 419] width 129 height 68
type input "350"
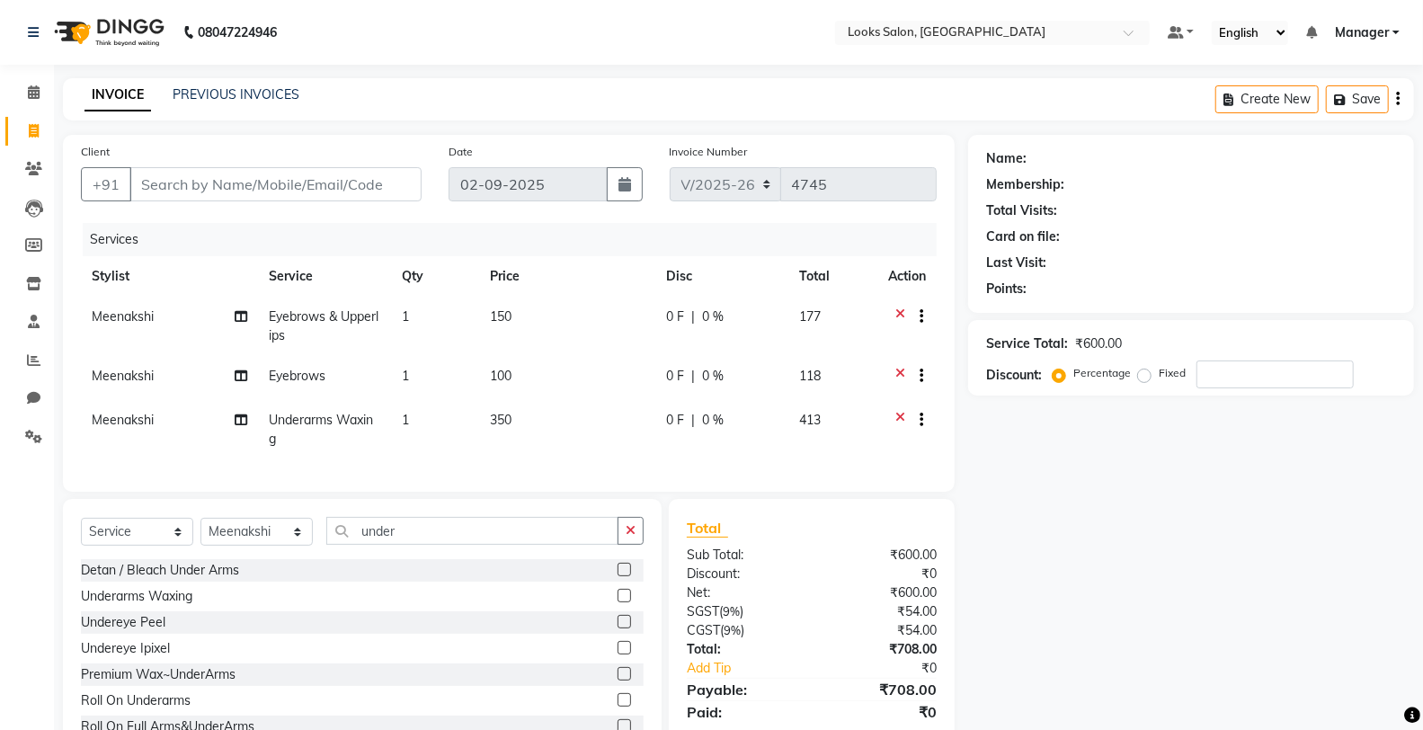
click at [1192, 561] on div "Name: Membership: Total Visits: Card on file: Last Visit: Points: Service Total…" at bounding box center [1197, 449] width 459 height 629
click at [552, 395] on td "100" at bounding box center [567, 378] width 176 height 44
select select "75832"
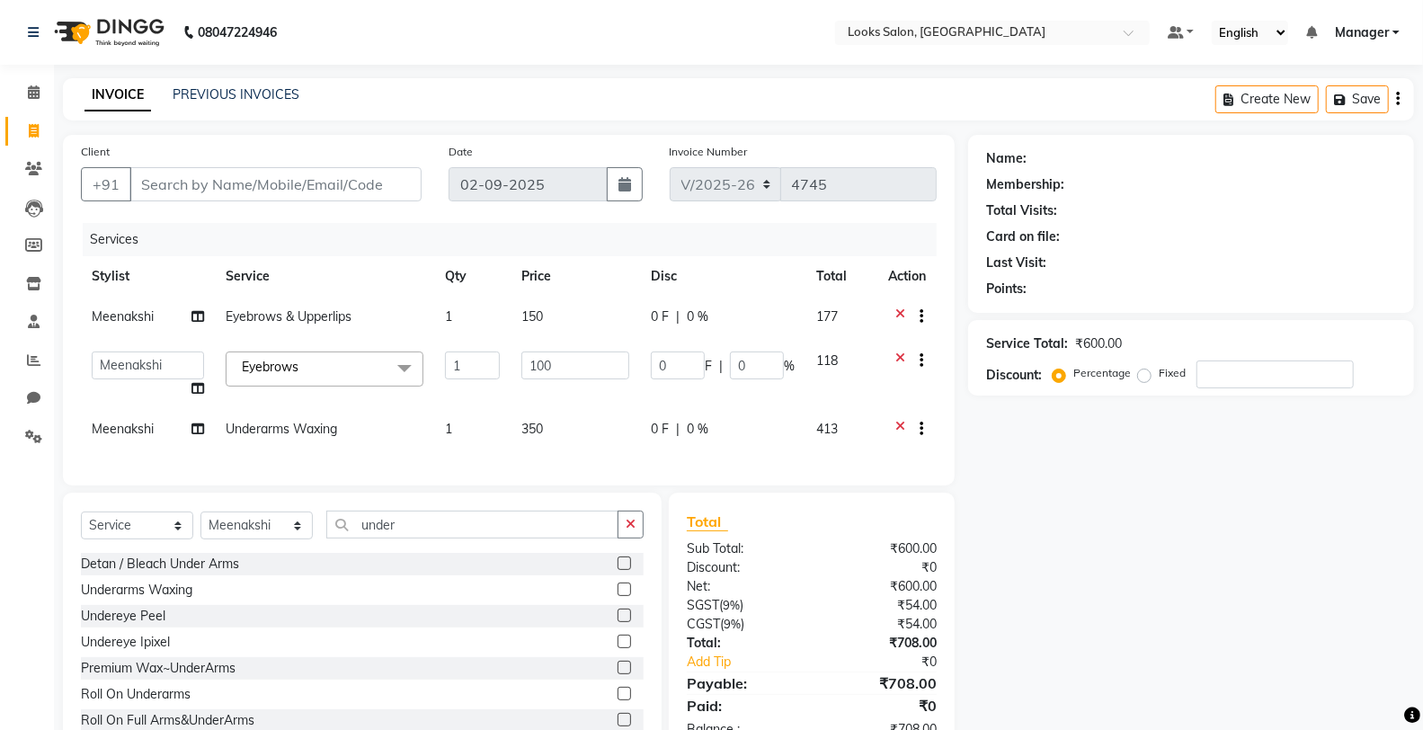
click at [553, 383] on td "100" at bounding box center [575, 375] width 129 height 68
click at [564, 371] on input "100" at bounding box center [575, 365] width 108 height 28
type input "102"
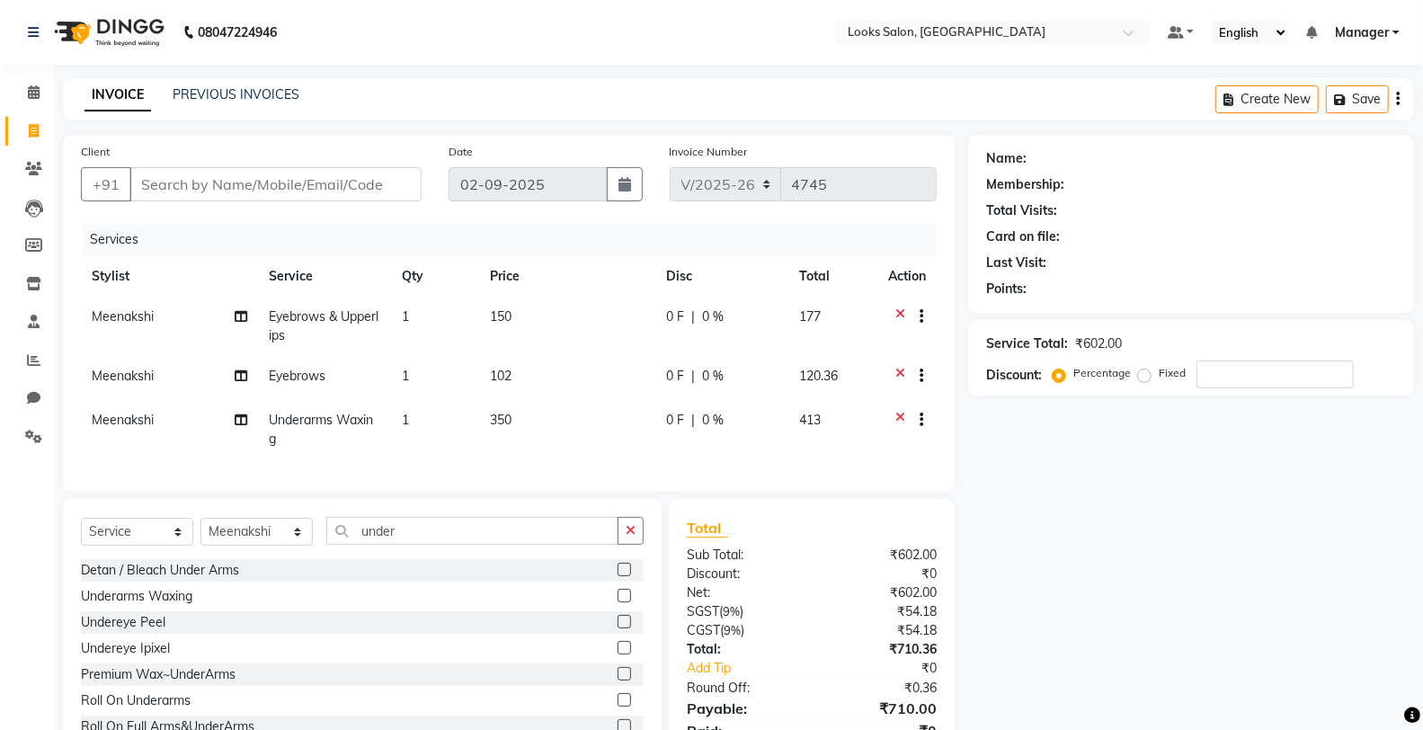
click at [1047, 537] on div "Name: Membership: Total Visits: Card on file: Last Visit: Points: Service Total…" at bounding box center [1197, 458] width 459 height 647
click at [316, 182] on input "Client" at bounding box center [275, 184] width 292 height 34
type input "7"
type input "0"
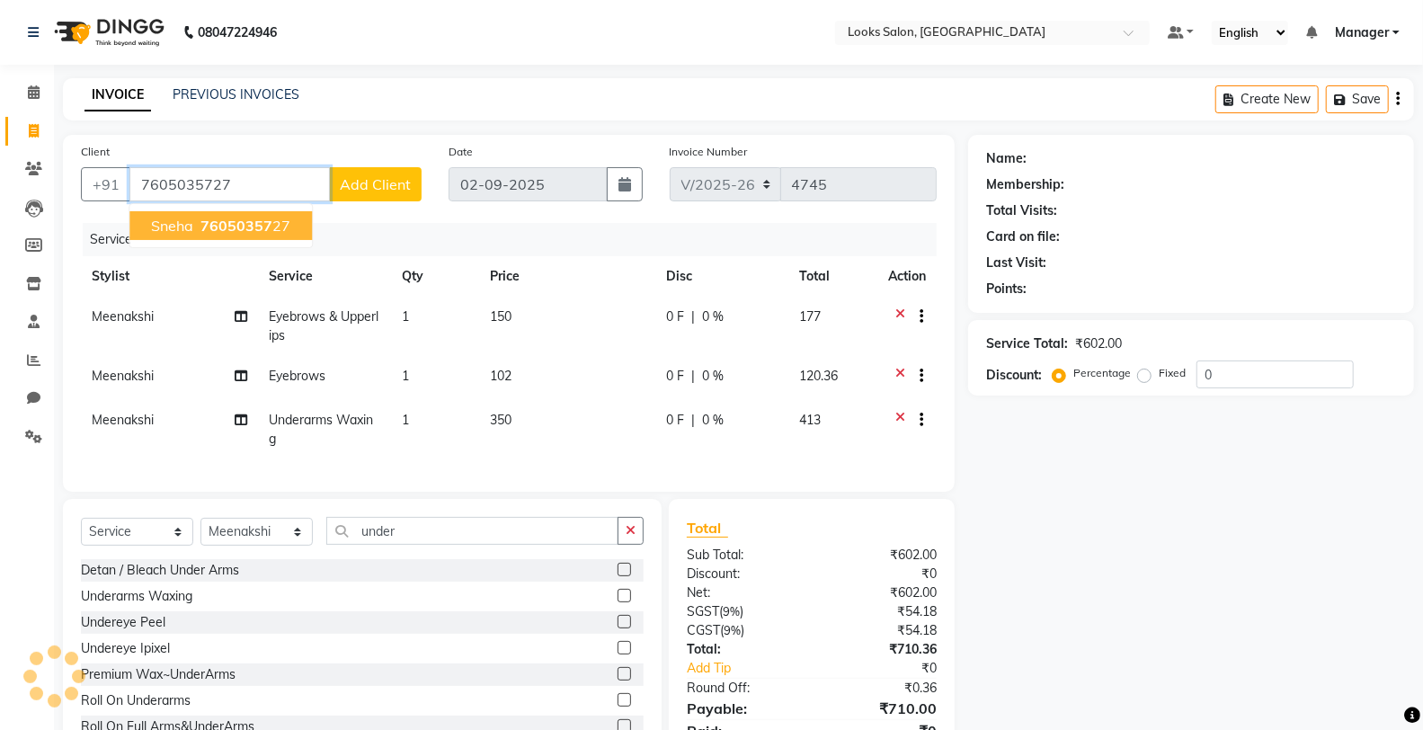
type input "7605035727"
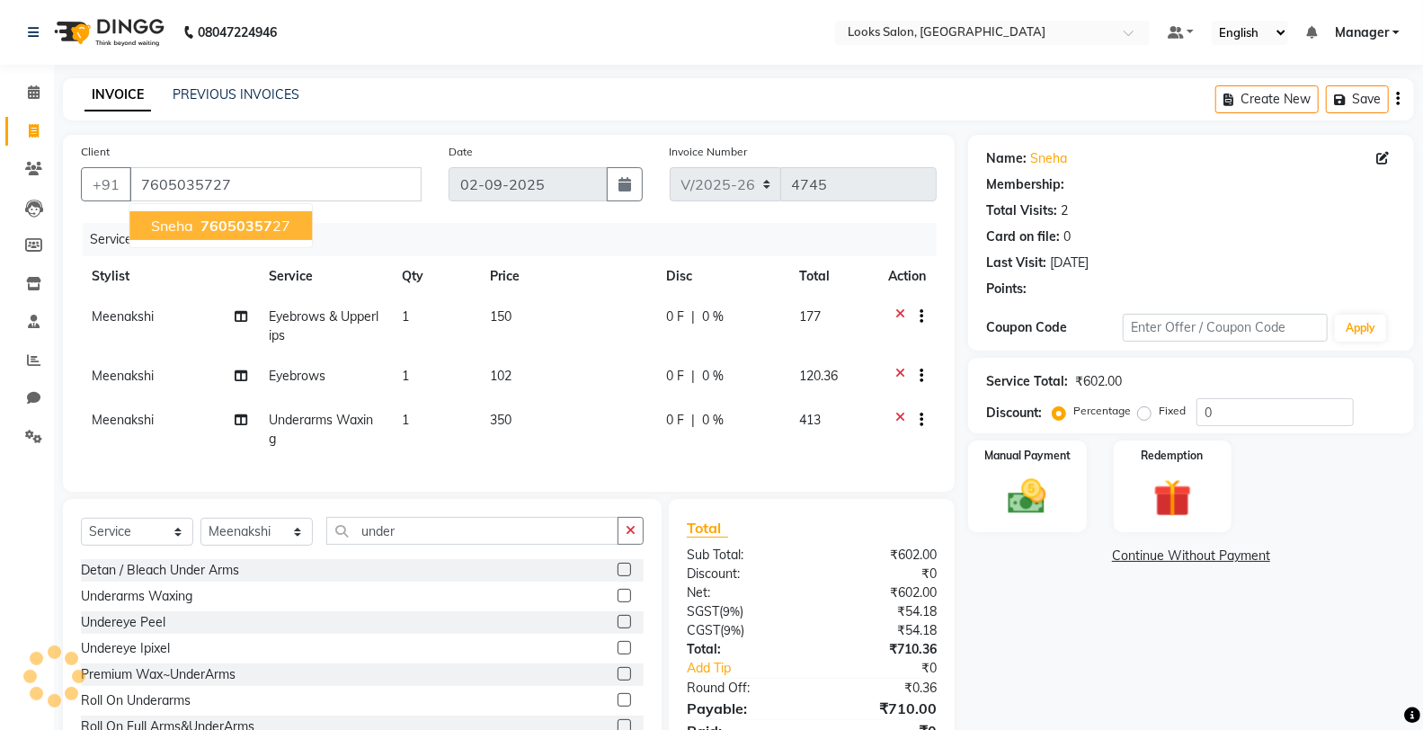
select select "1: Object"
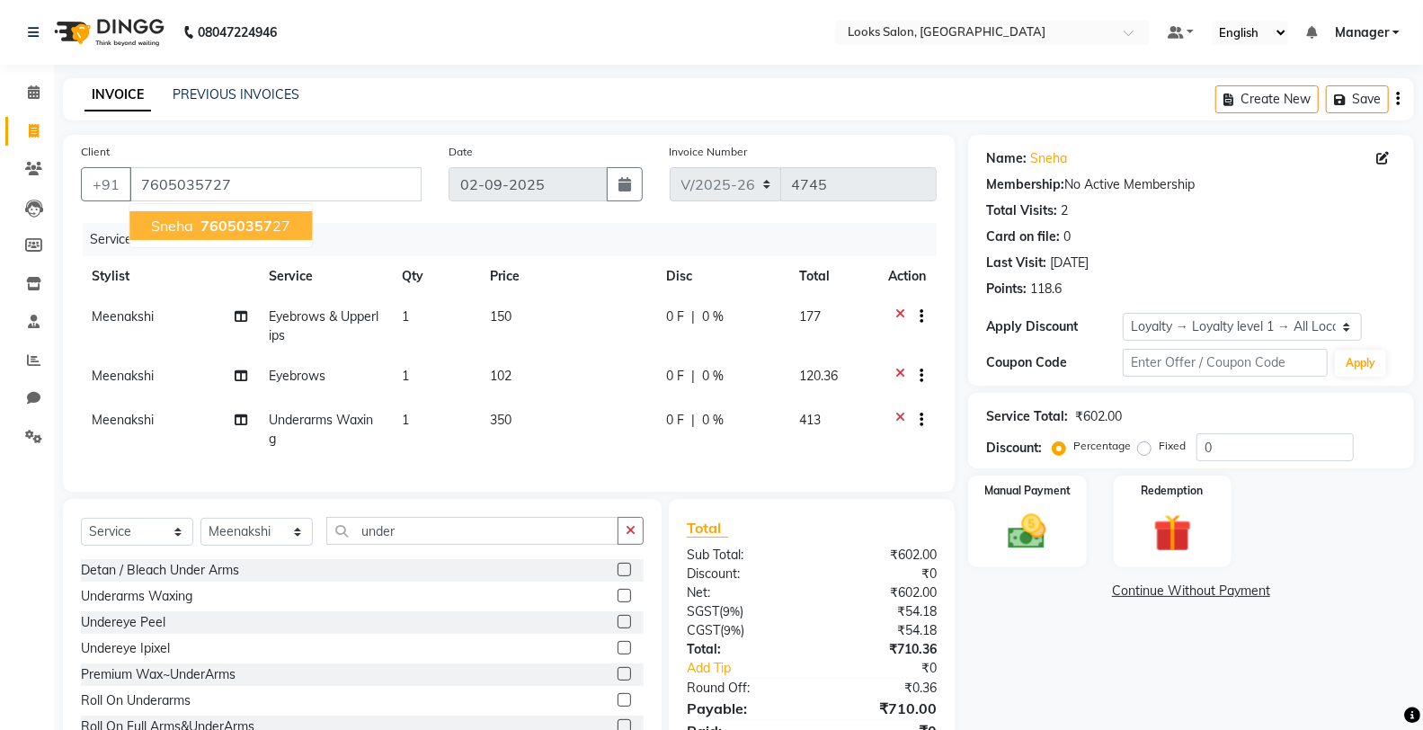
click at [1023, 659] on div "Name: Sneha Membership: No Active Membership Total Visits: 2 Card on file: 0 La…" at bounding box center [1197, 458] width 459 height 647
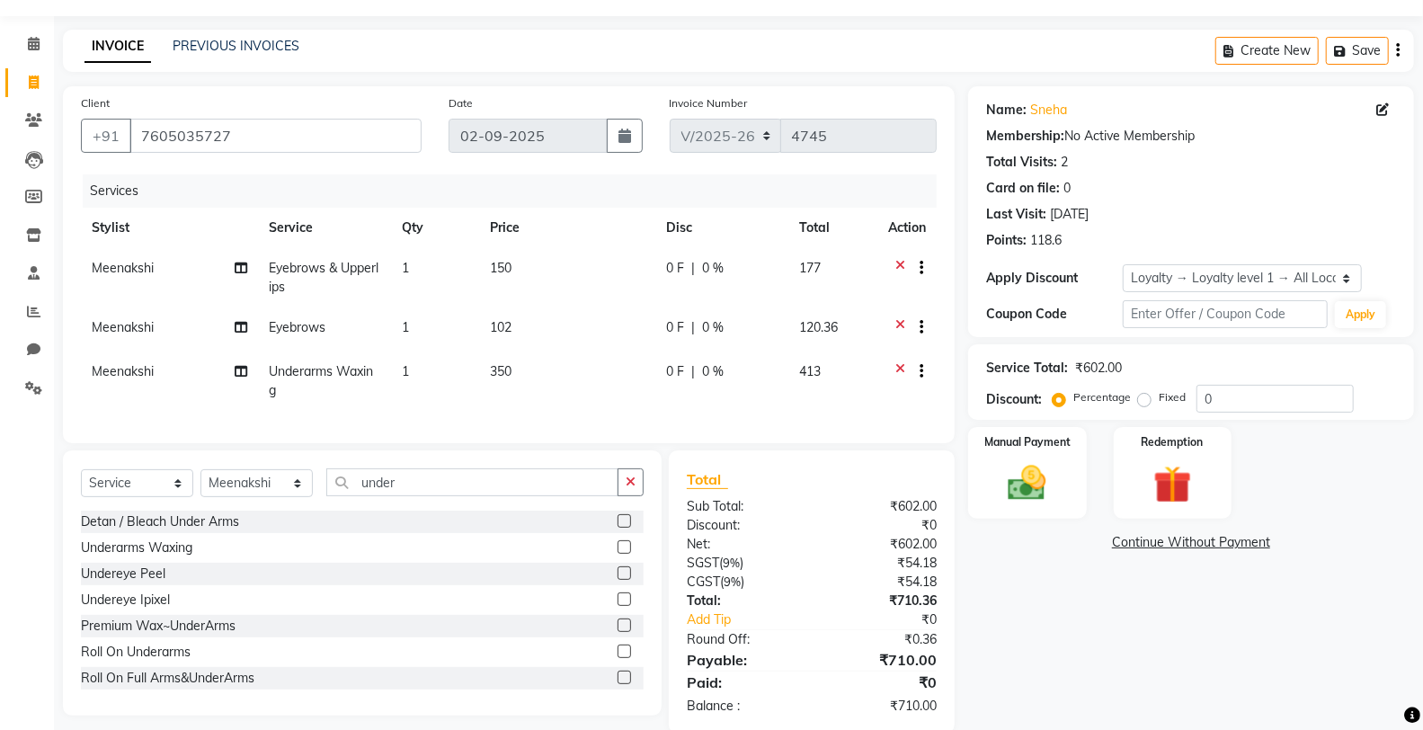
scroll to position [93, 0]
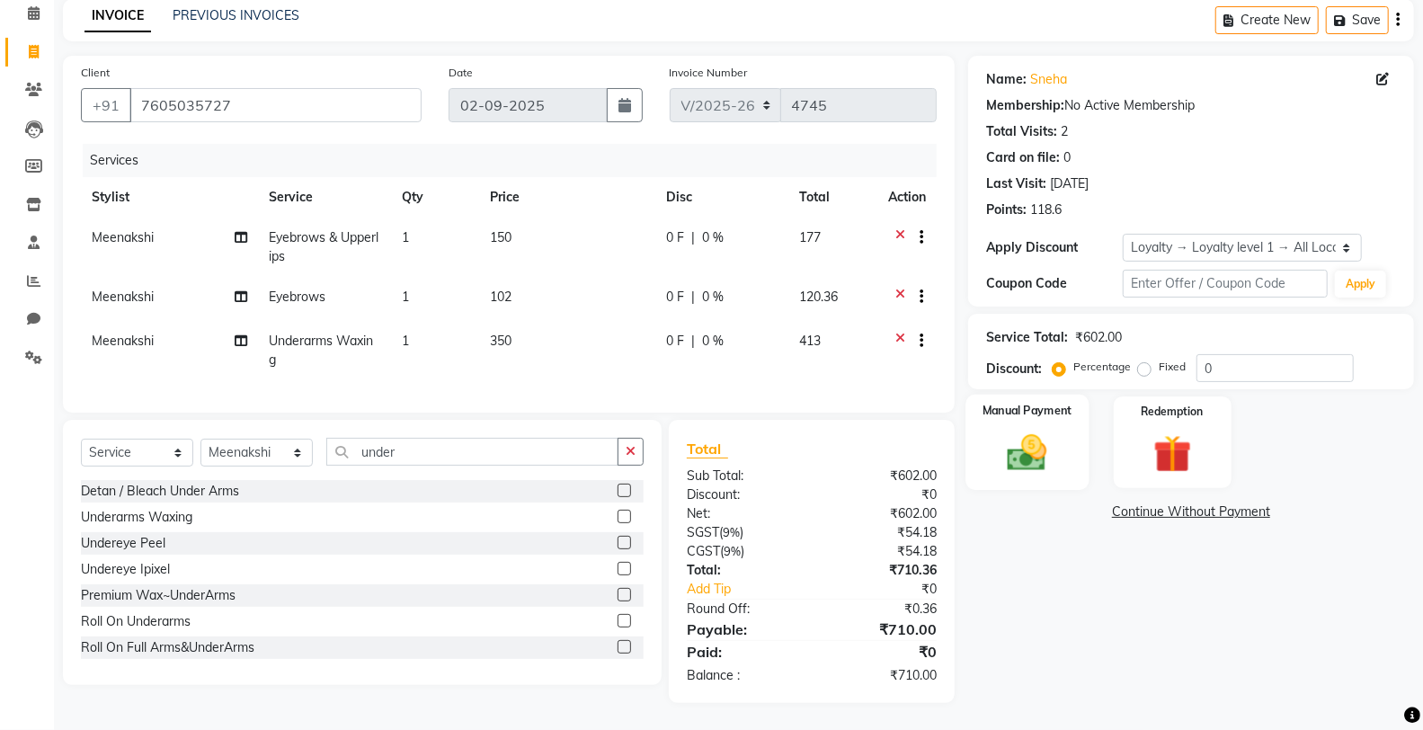
click at [1023, 431] on img at bounding box center [1027, 453] width 64 height 46
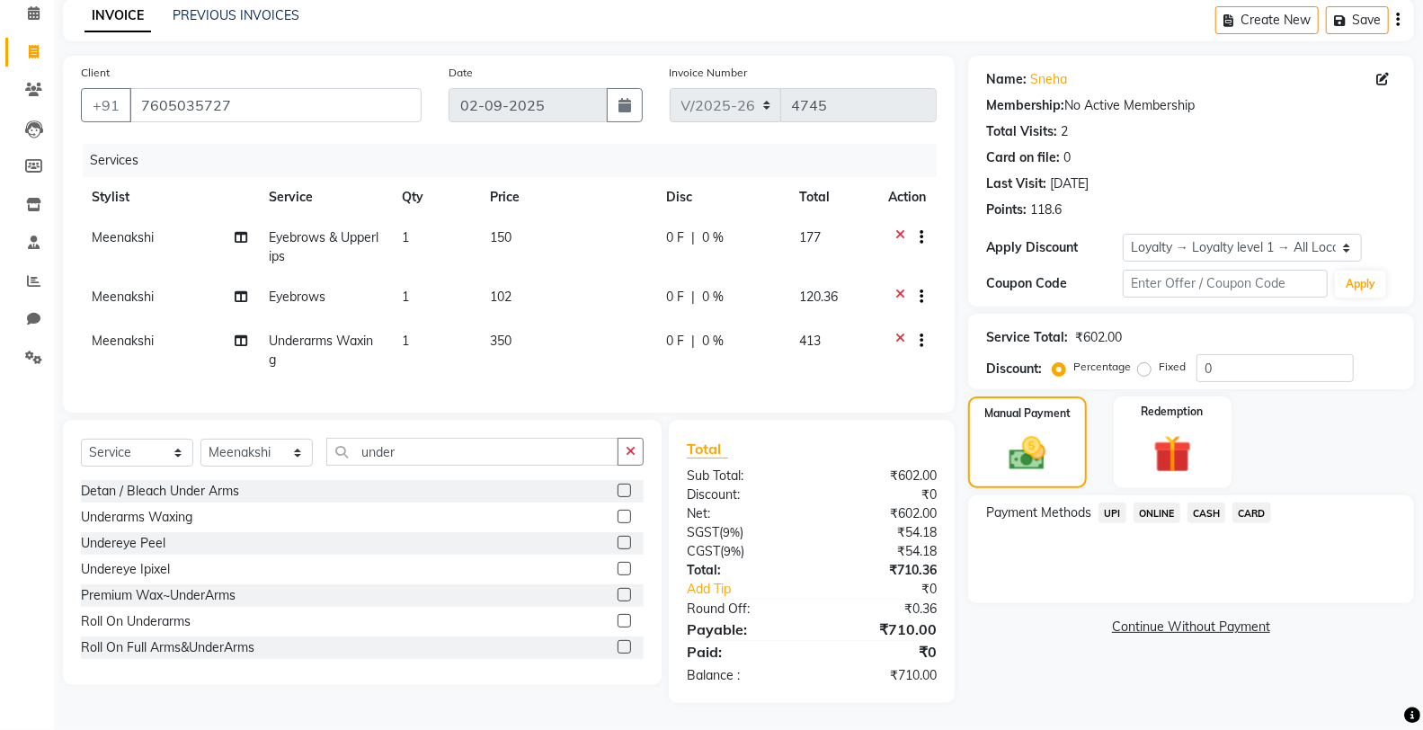
click at [1116, 502] on span "UPI" at bounding box center [1112, 512] width 28 height 21
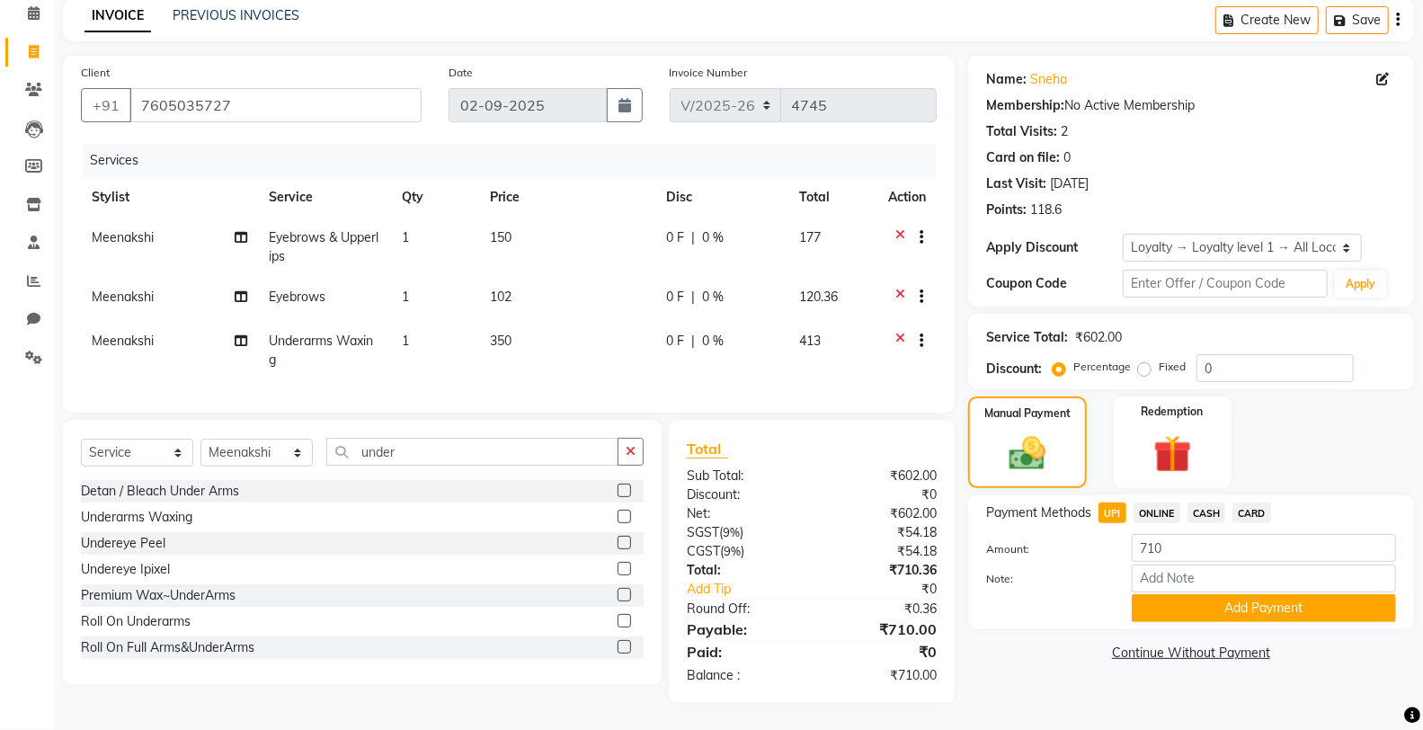
click at [1079, 683] on div "Name: Sneha Membership: No Active Membership Total Visits: 2 Card on file: 0 La…" at bounding box center [1197, 379] width 459 height 647
click at [1177, 594] on button "Add Payment" at bounding box center [1264, 608] width 264 height 28
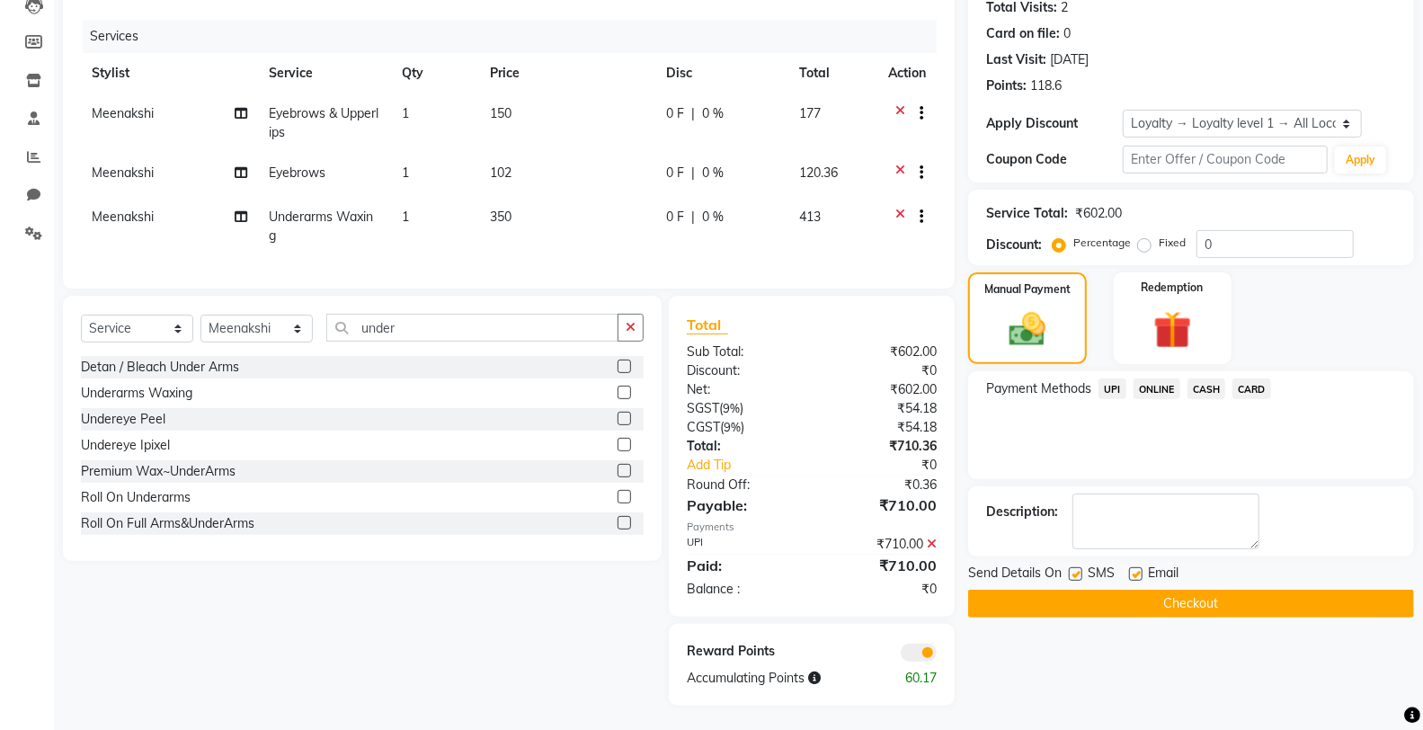
scroll to position [220, 0]
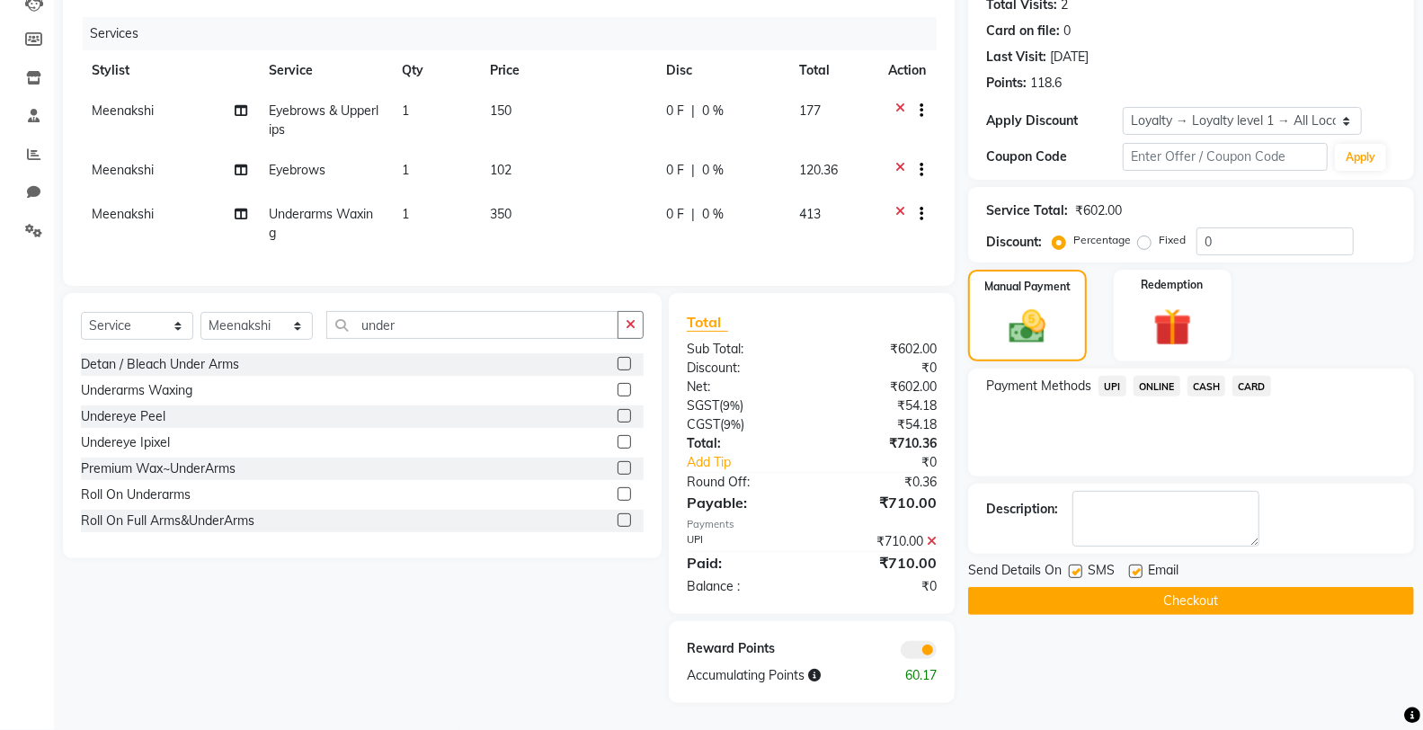
click at [1098, 587] on button "Checkout" at bounding box center [1191, 601] width 446 height 28
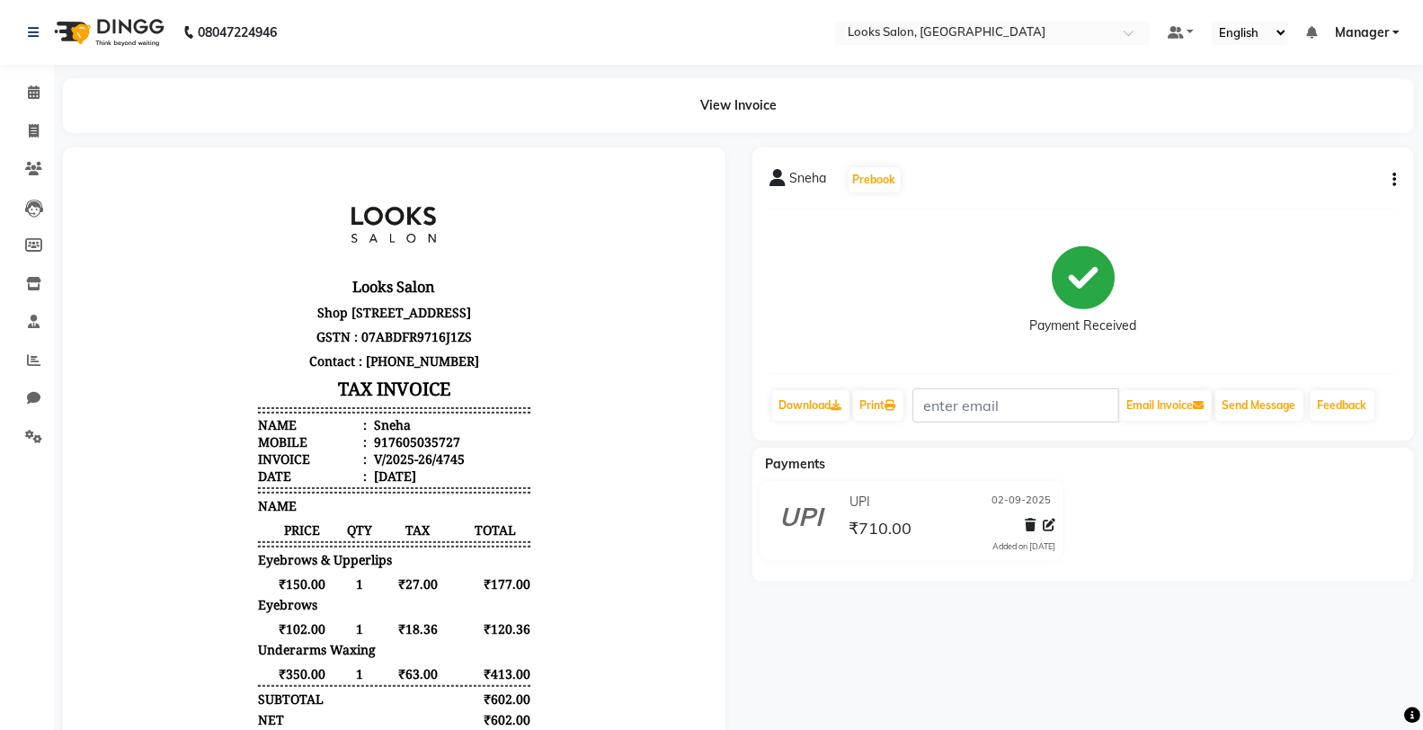
select select "service"
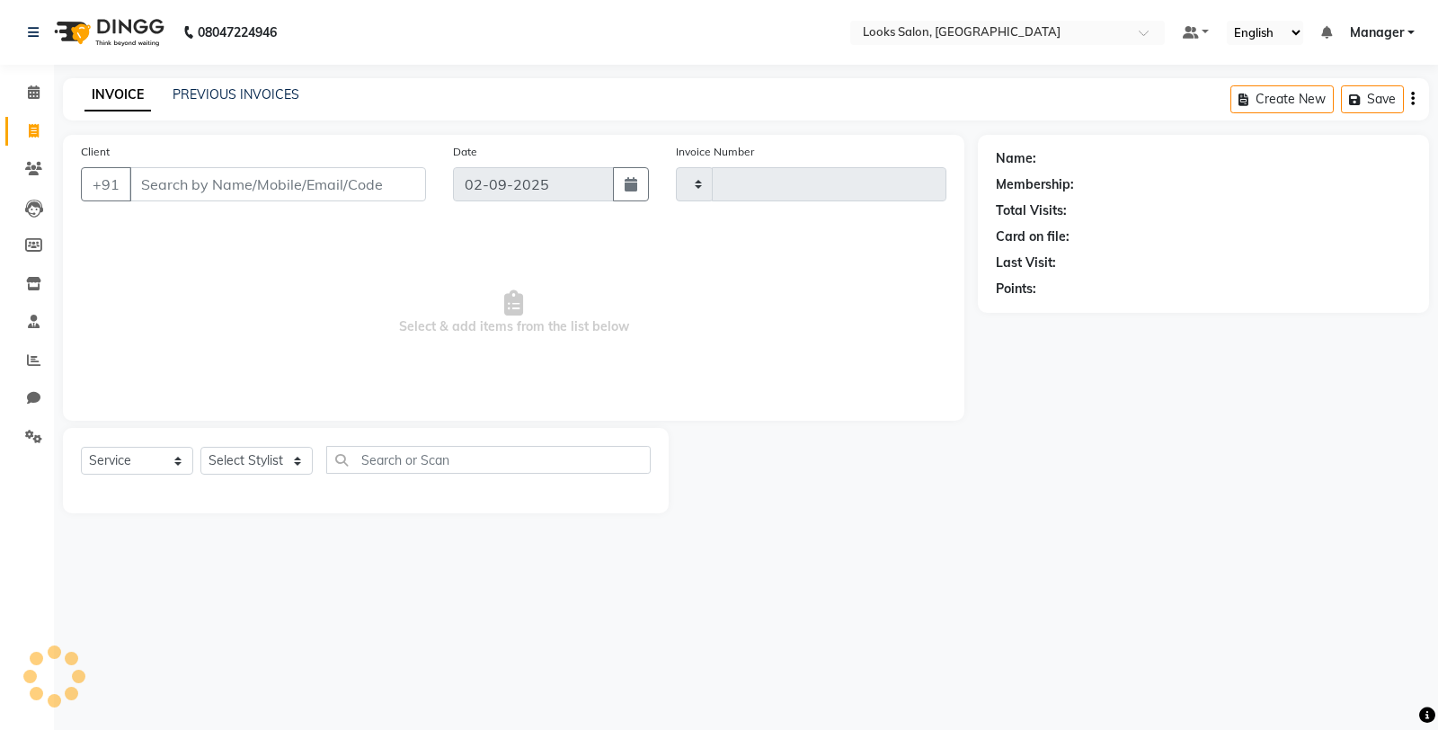
type input "4746"
select select "8125"
